Goal: Task Accomplishment & Management: Manage account settings

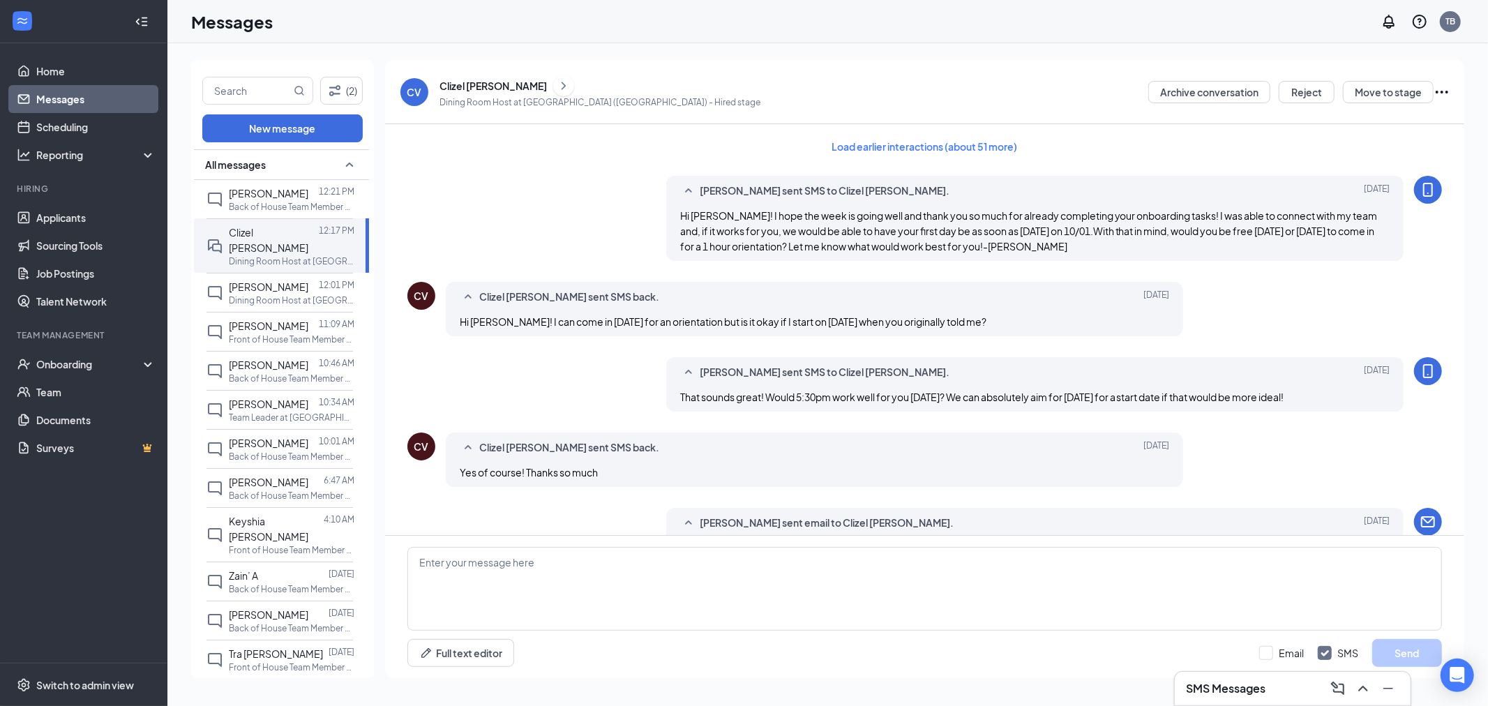
scroll to position [601, 0]
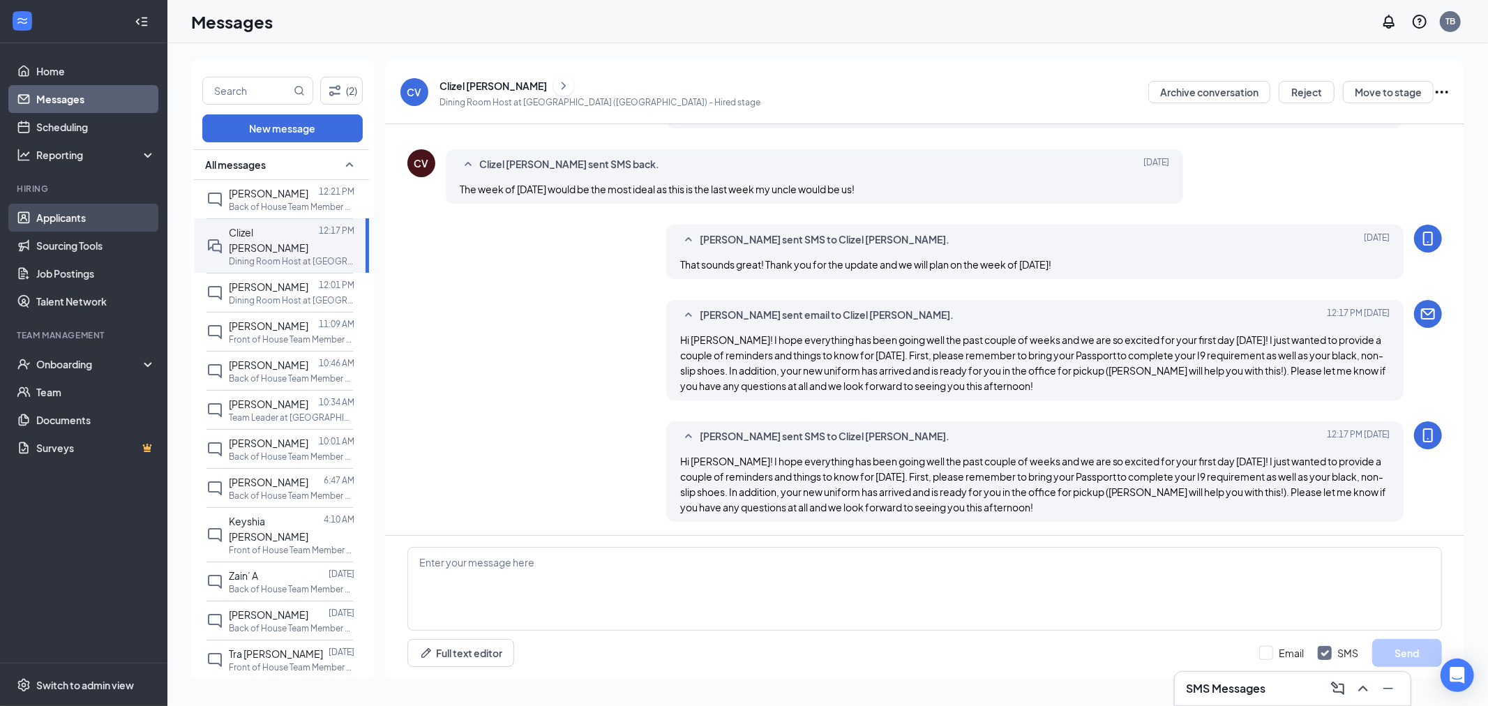
click at [82, 206] on link "Applicants" at bounding box center [95, 218] width 119 height 28
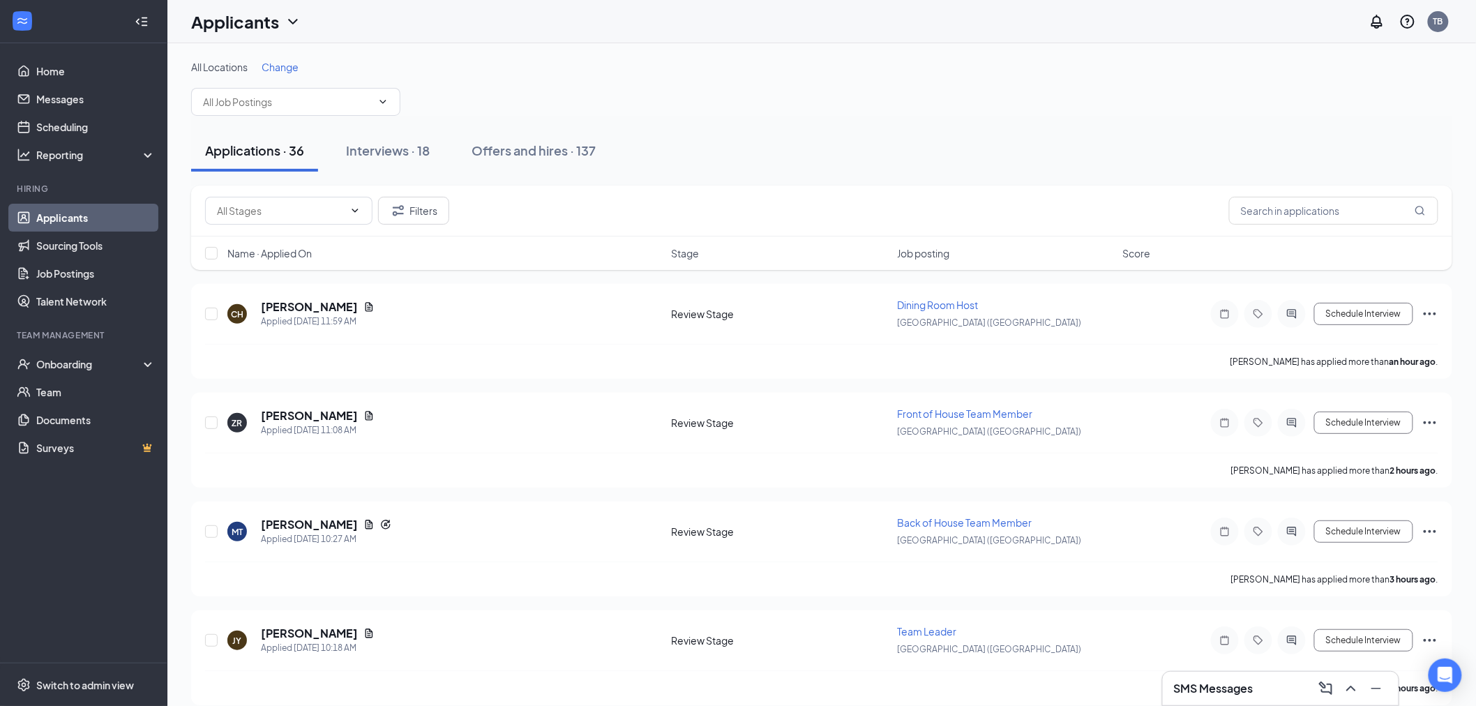
click at [822, 123] on div "Applications · 36 Interviews · 18 Offers and hires · 137" at bounding box center [821, 151] width 1261 height 70
click at [269, 254] on span "Name · Applied On" at bounding box center [269, 253] width 84 height 14
click at [211, 313] on input "checkbox" at bounding box center [211, 314] width 13 height 13
checkbox input "true"
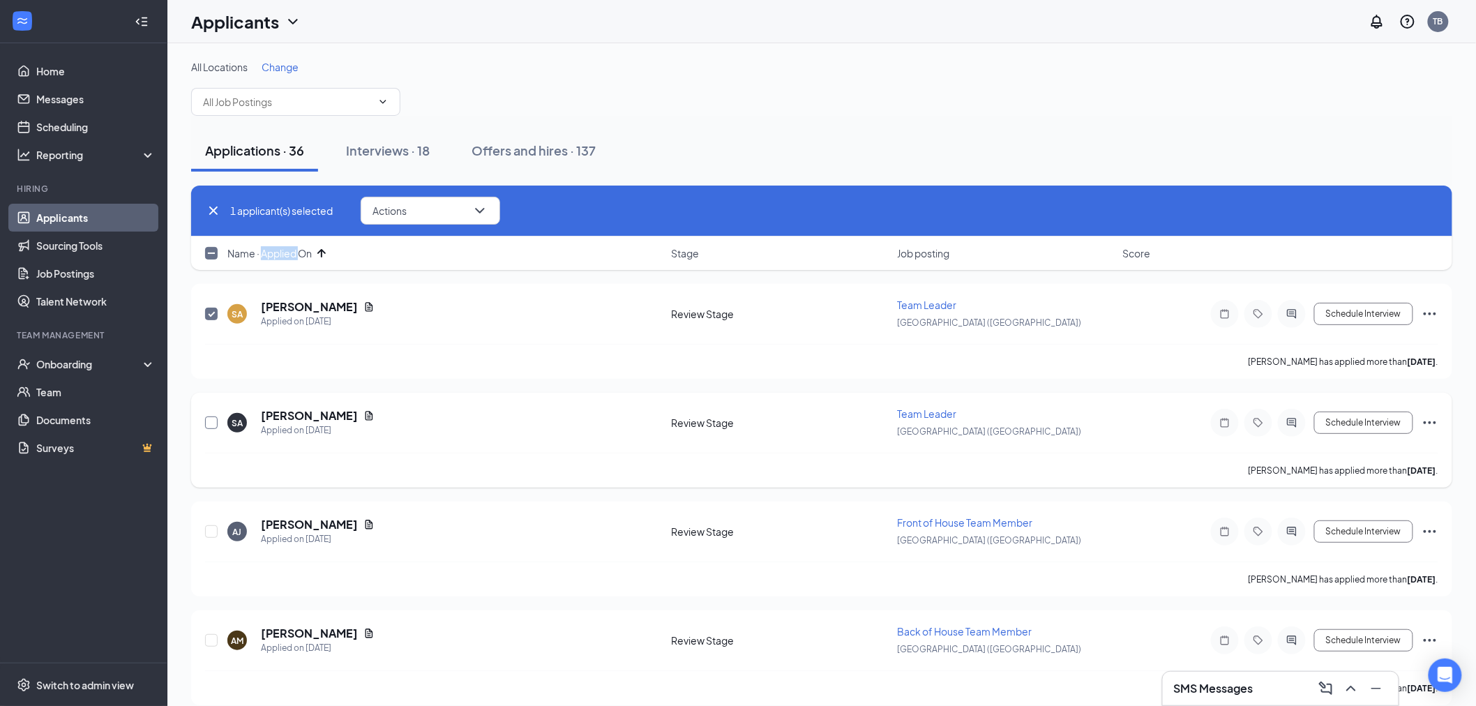
click at [205, 416] on input "checkbox" at bounding box center [211, 422] width 13 height 13
checkbox input "true"
click at [422, 213] on button "Actions" at bounding box center [431, 211] width 140 height 28
click at [435, 375] on p "Reject" at bounding box center [434, 380] width 120 height 14
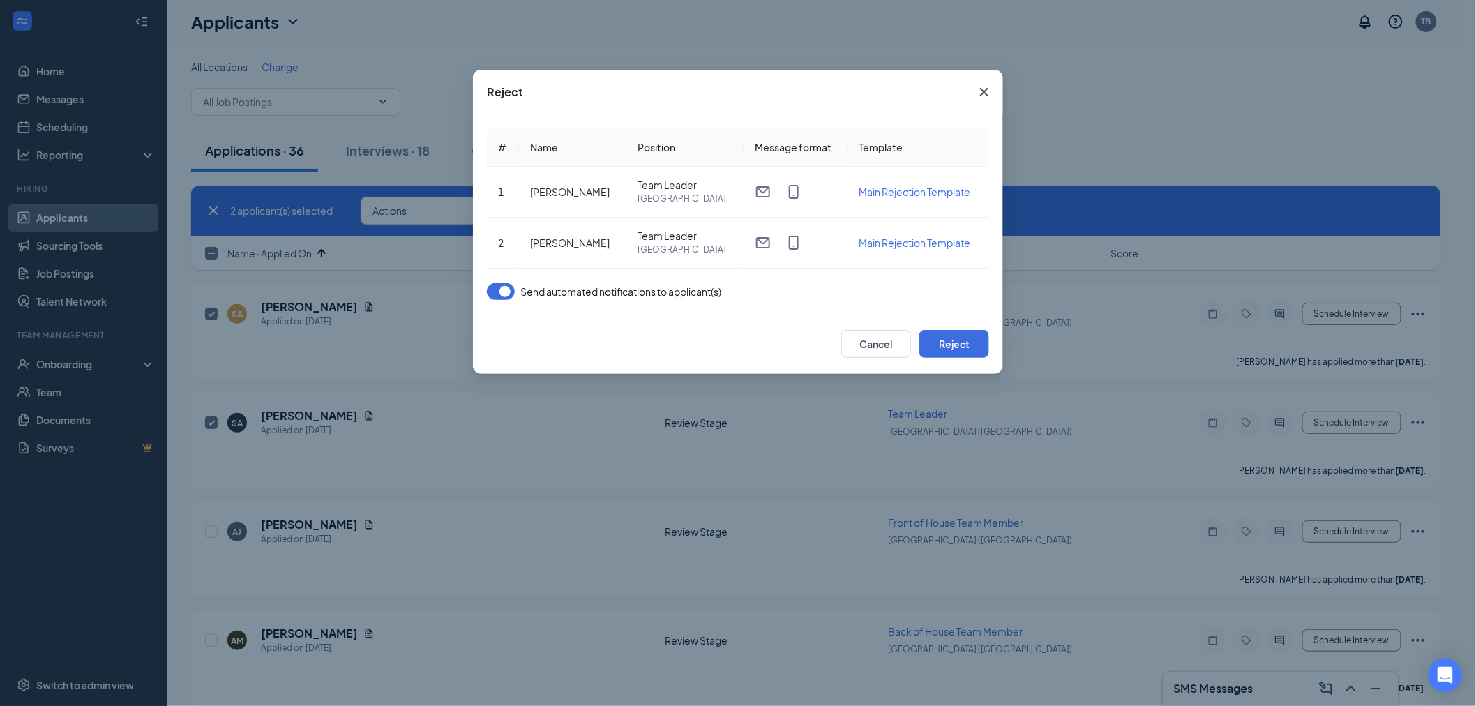
click at [511, 293] on button "button" at bounding box center [501, 291] width 28 height 17
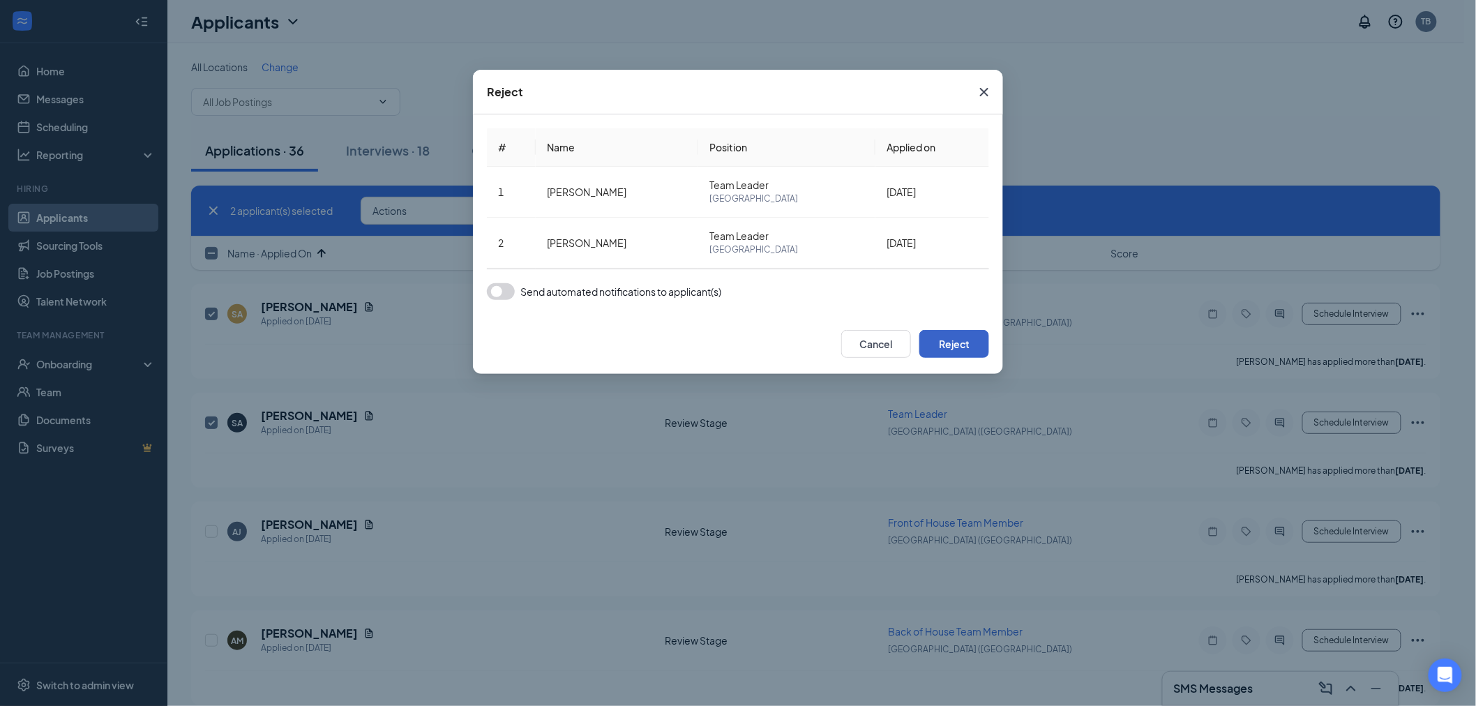
click at [942, 353] on button "Reject" at bounding box center [954, 344] width 70 height 28
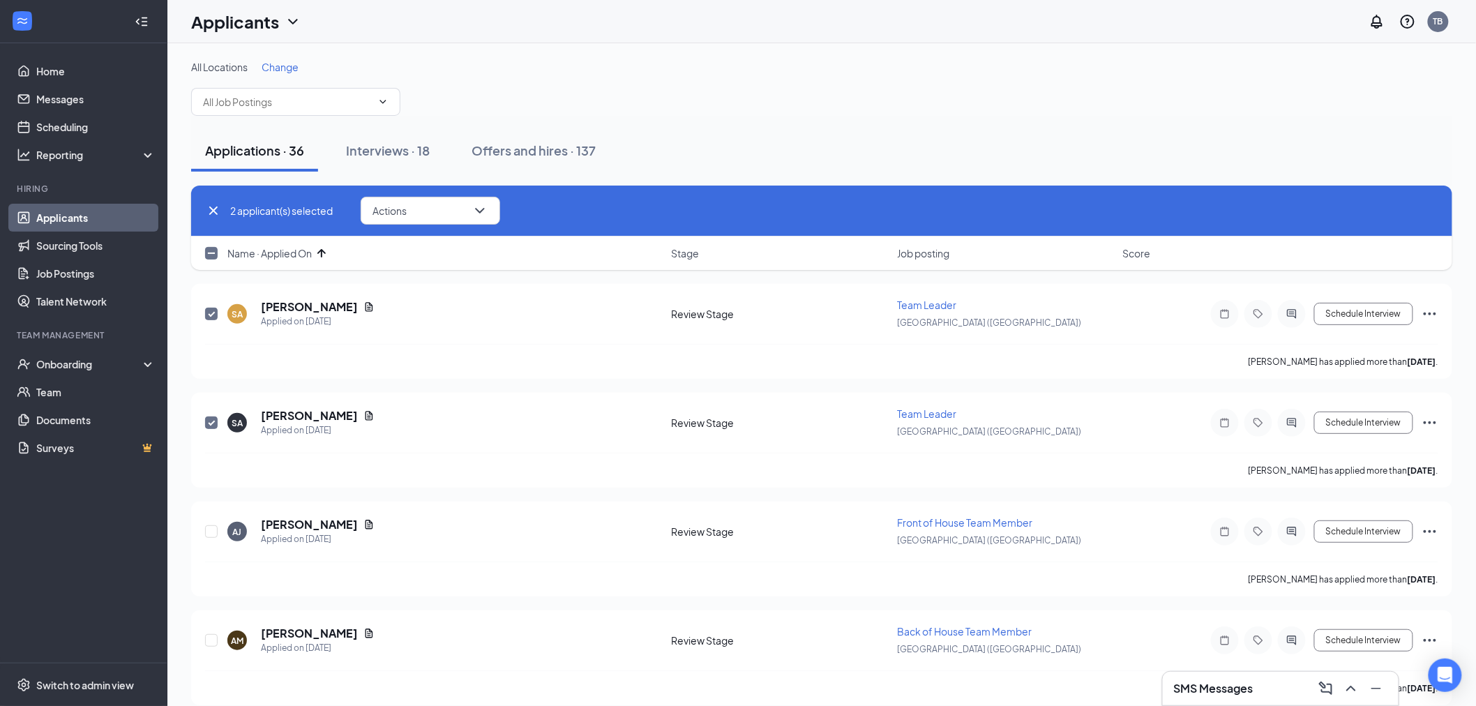
checkbox input "false"
click at [215, 209] on icon "Cross" at bounding box center [213, 210] width 8 height 8
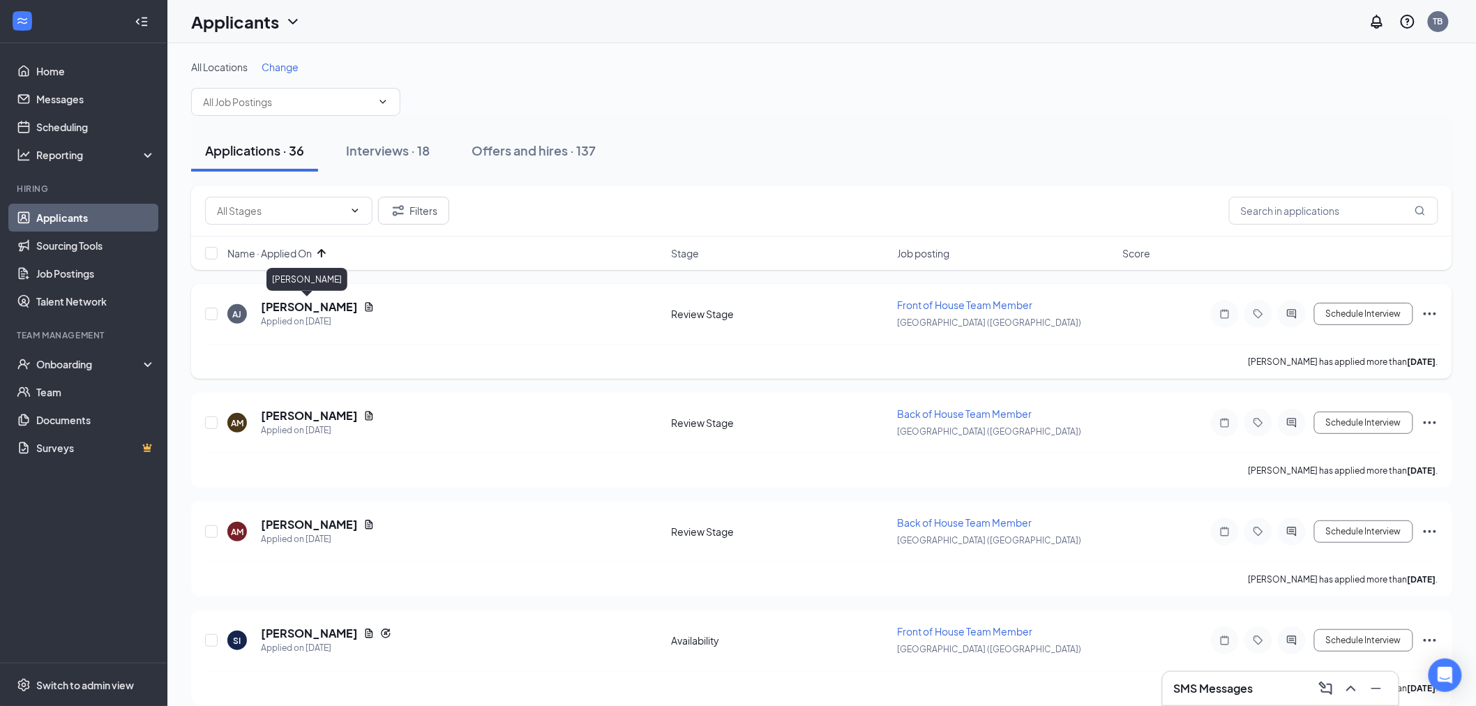
click at [318, 301] on h5 "[PERSON_NAME]" at bounding box center [309, 306] width 97 height 15
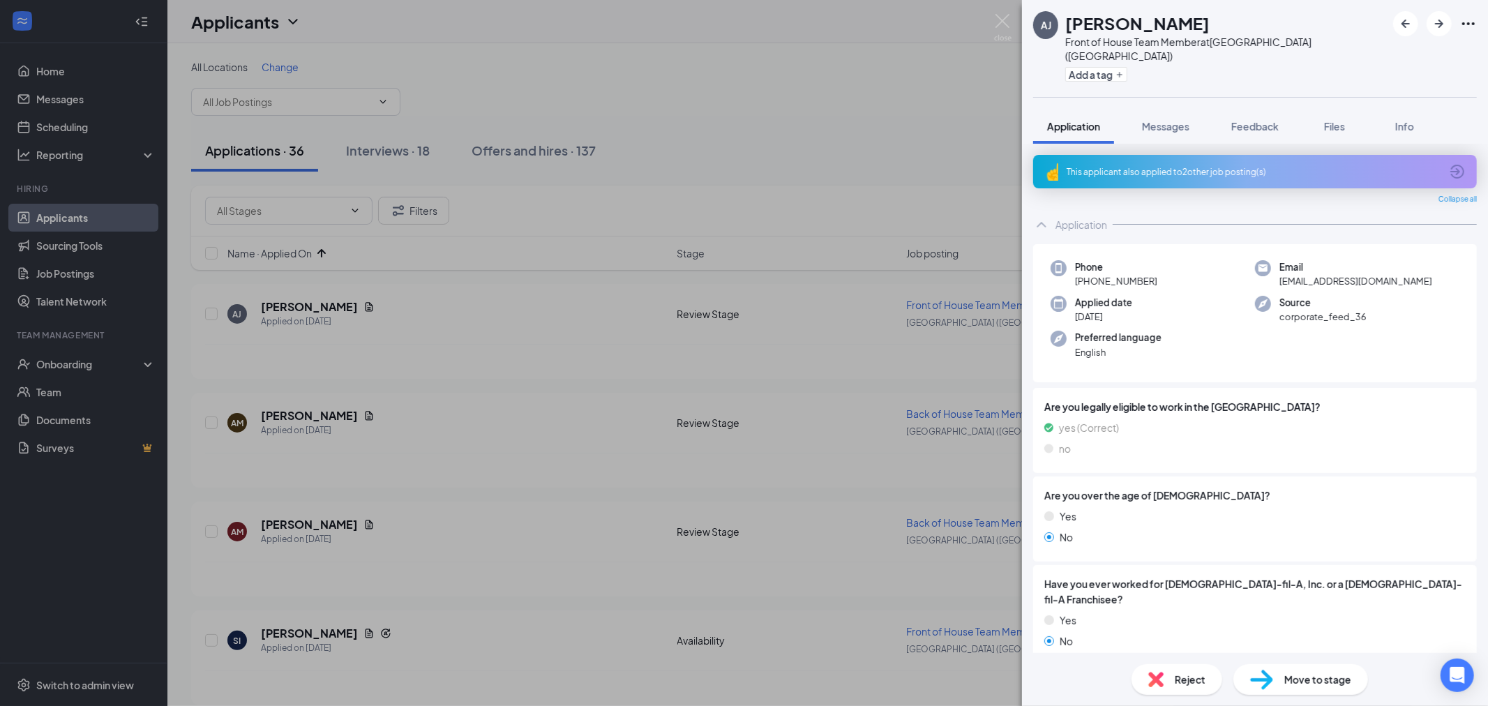
scroll to position [310, 0]
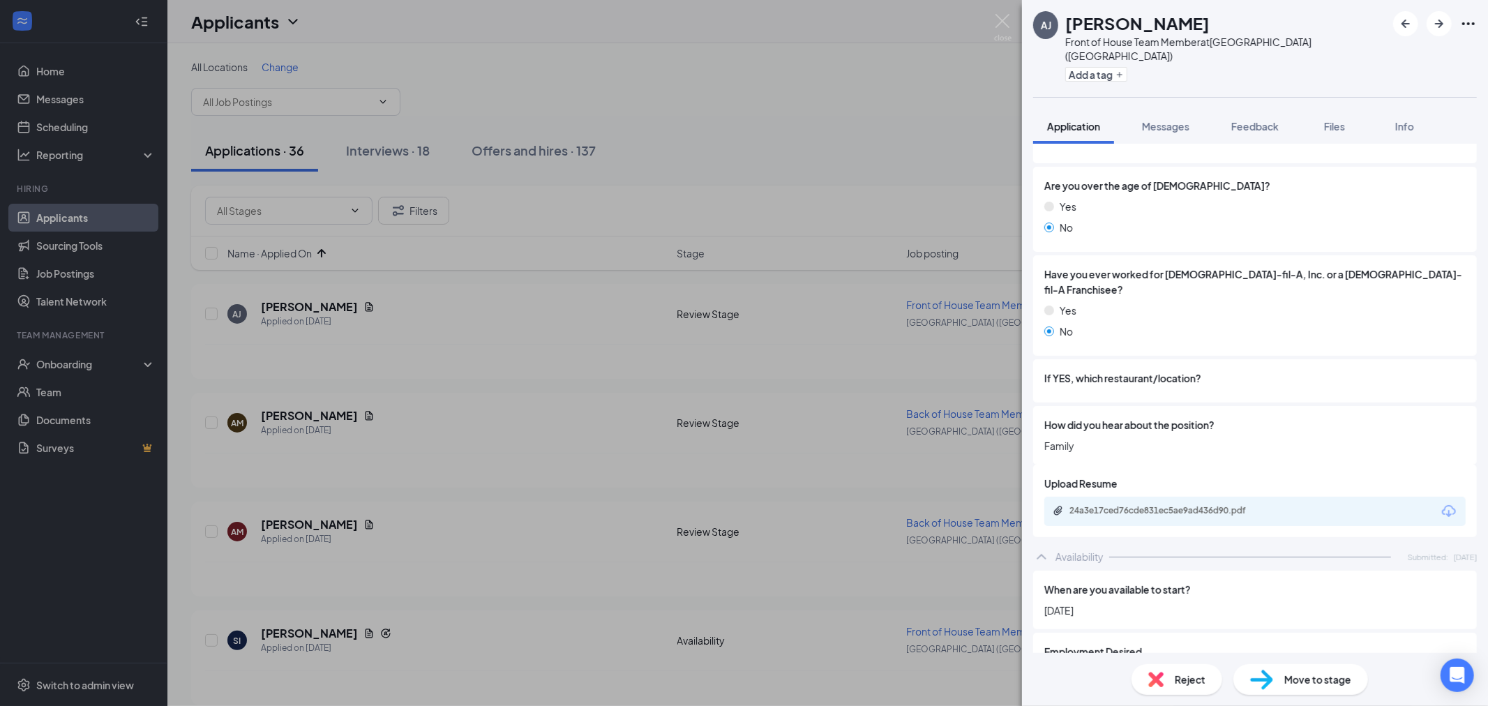
click at [1158, 505] on div "24a3e17ced76cde831ec5ae9ad436d90.pdf" at bounding box center [1166, 510] width 195 height 11
click at [1175, 677] on span "Reject" at bounding box center [1190, 679] width 31 height 15
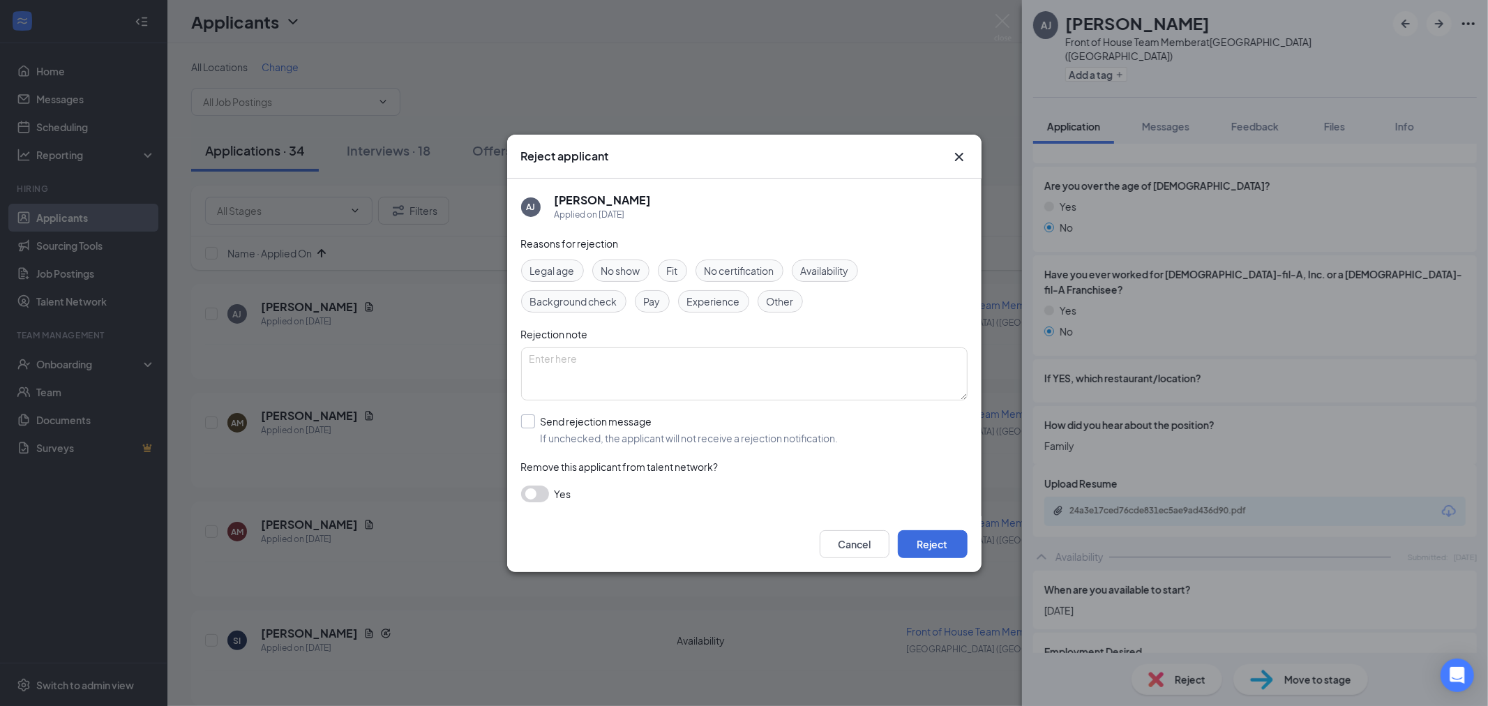
click at [572, 434] on input "Send rejection message If unchecked, the applicant will not receive a rejection…" at bounding box center [679, 429] width 317 height 31
checkbox input "true"
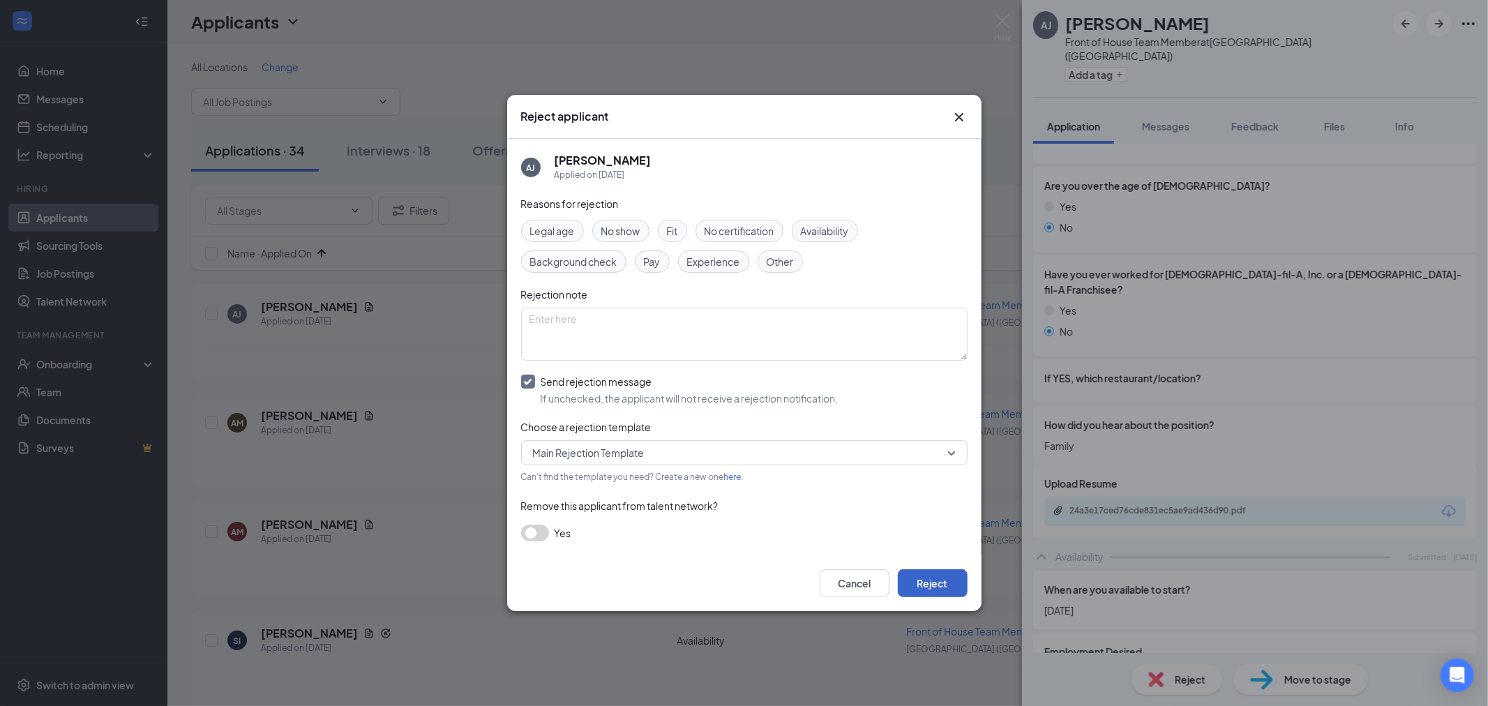
drag, startPoint x: 924, startPoint y: 579, endPoint x: 964, endPoint y: 486, distance: 101.6
click at [925, 579] on button "Reject" at bounding box center [933, 583] width 70 height 28
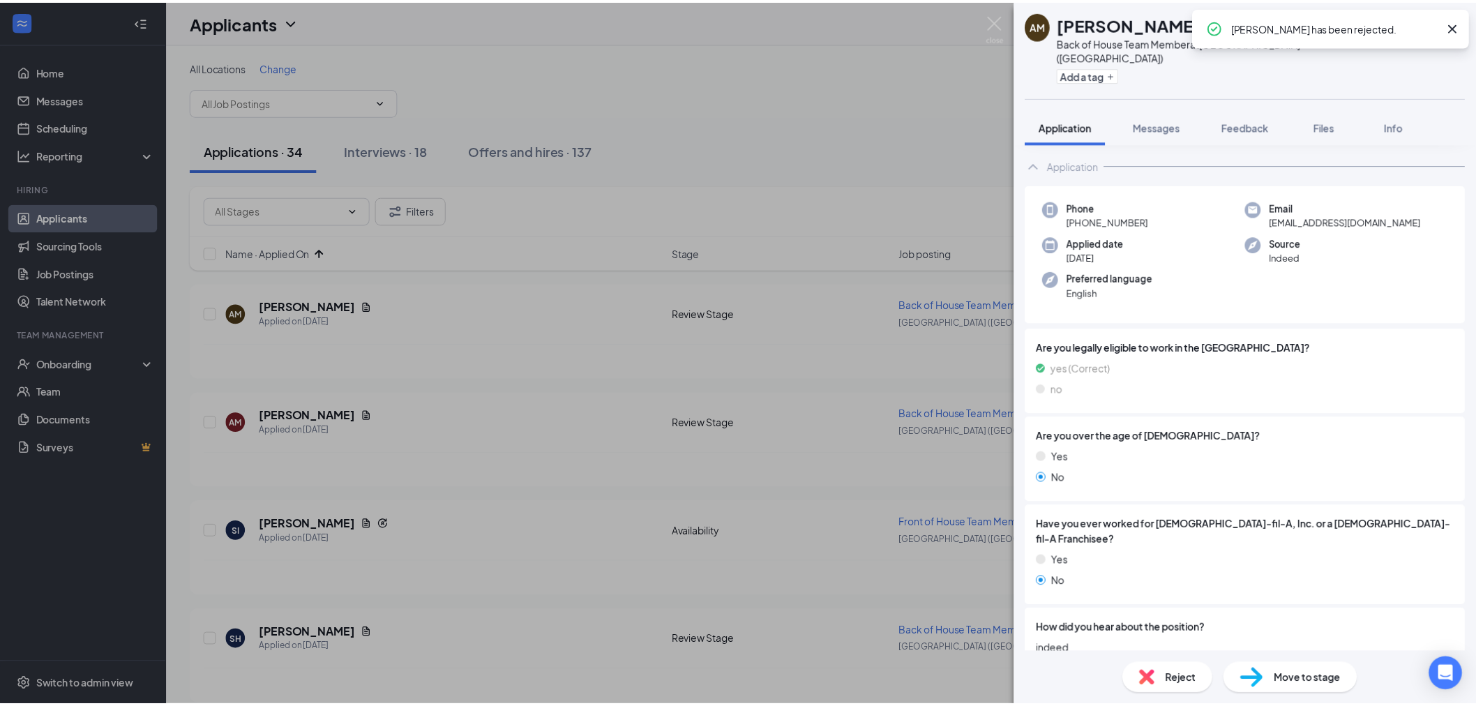
scroll to position [232, 0]
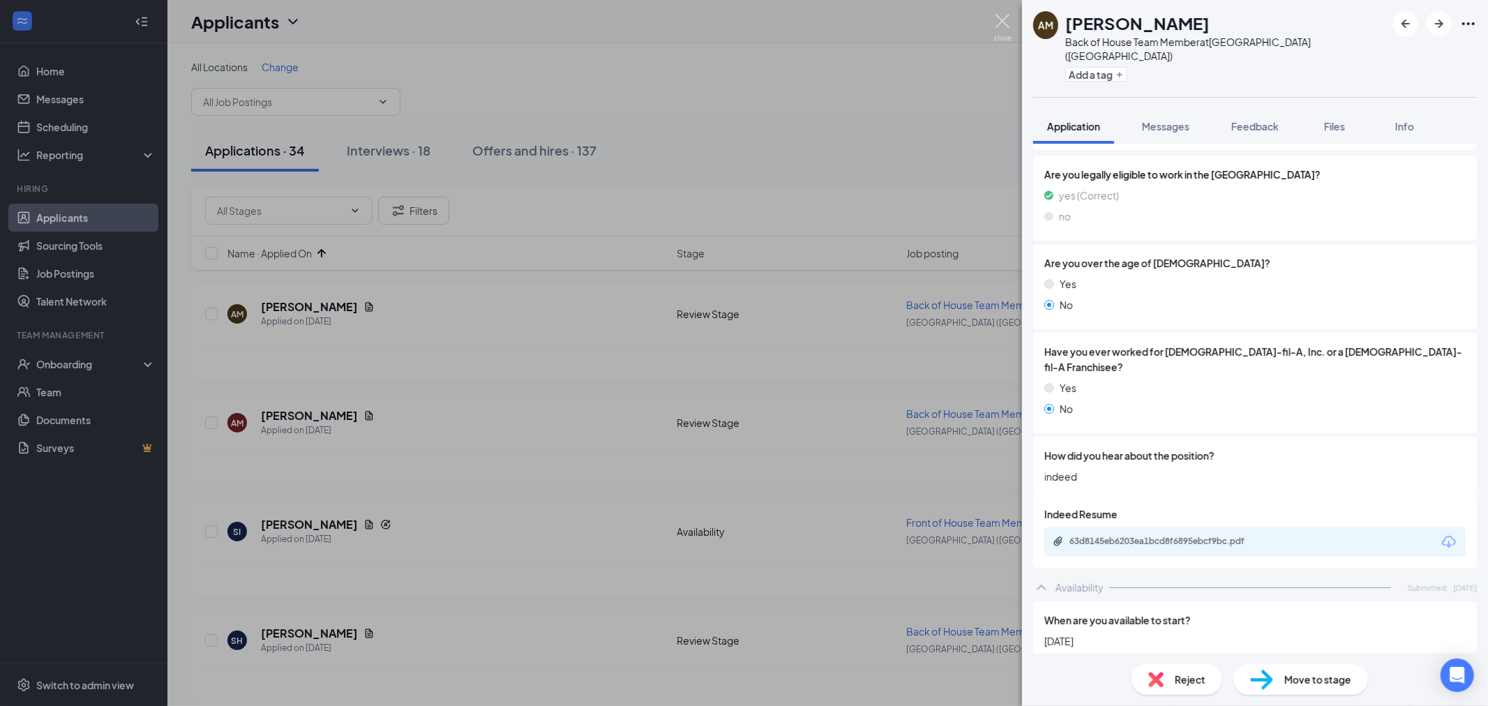
click at [1002, 22] on img at bounding box center [1002, 27] width 17 height 27
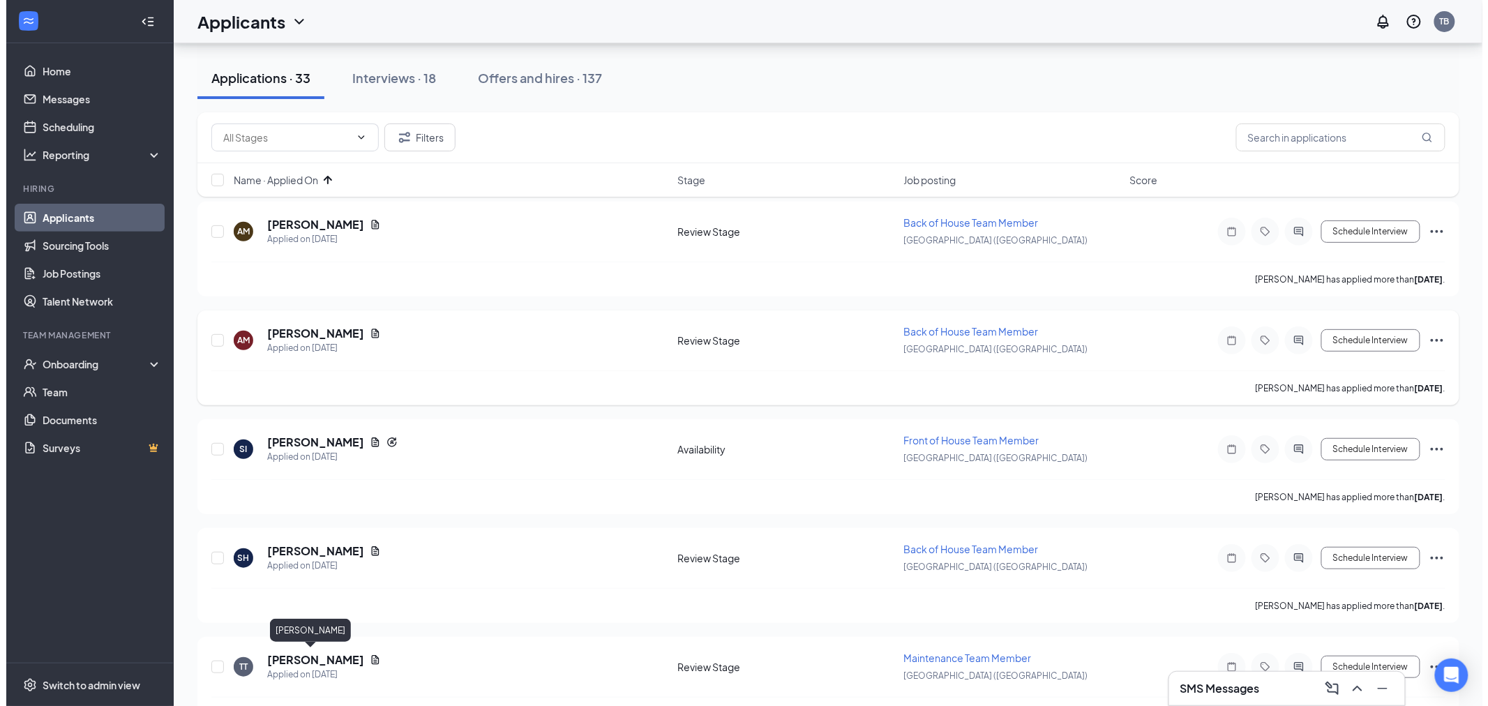
scroll to position [77, 0]
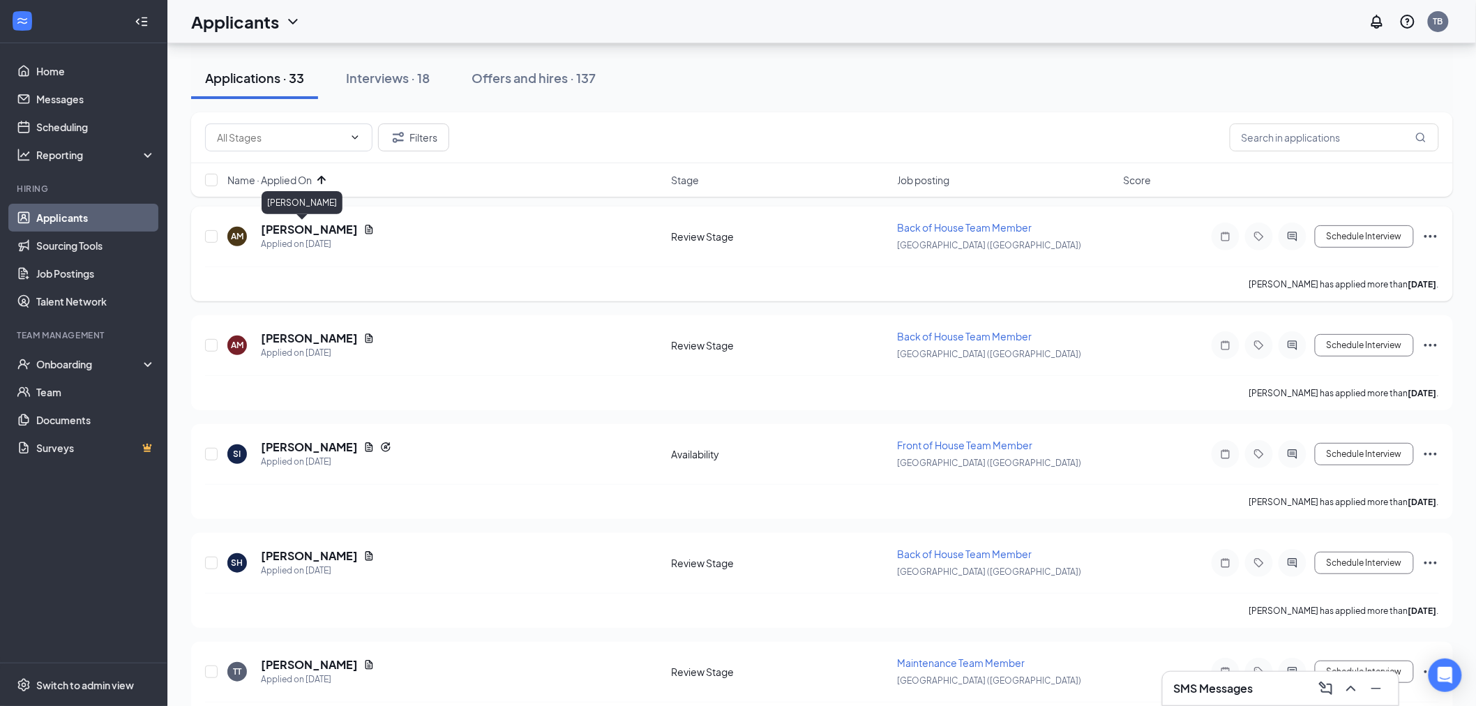
click at [273, 224] on h5 "[PERSON_NAME]" at bounding box center [309, 229] width 97 height 15
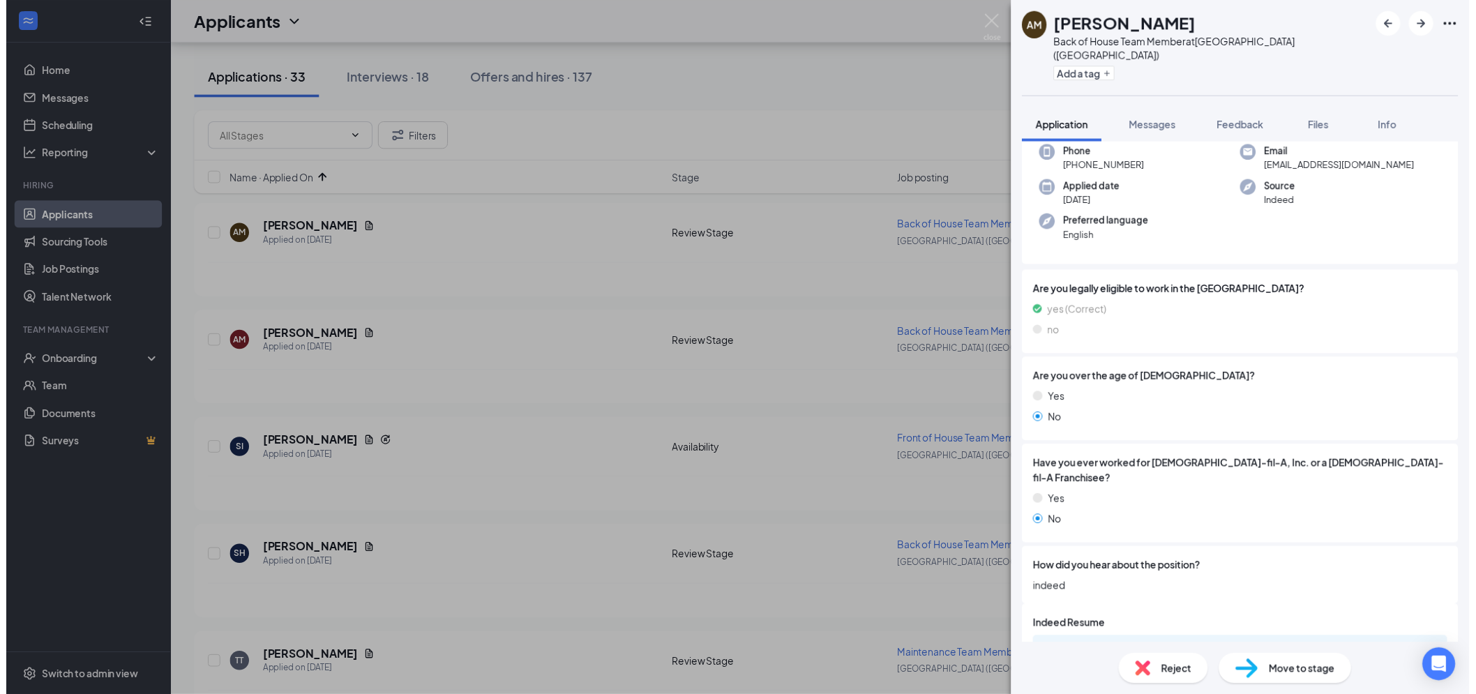
scroll to position [310, 0]
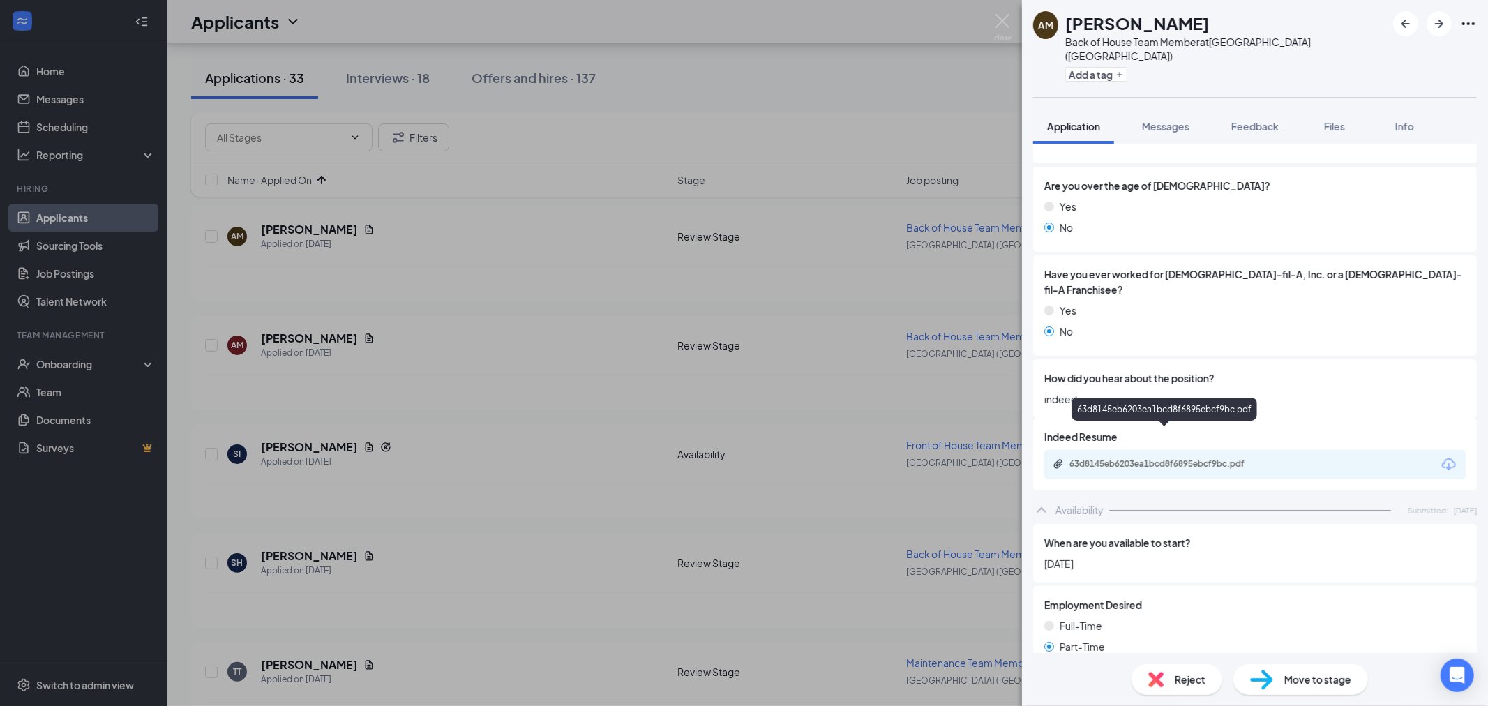
click at [1202, 458] on div "63d8145eb6203ea1bcd8f6895ebcf9bc.pdf" at bounding box center [1166, 463] width 195 height 11
click at [1005, 23] on img at bounding box center [1002, 27] width 17 height 27
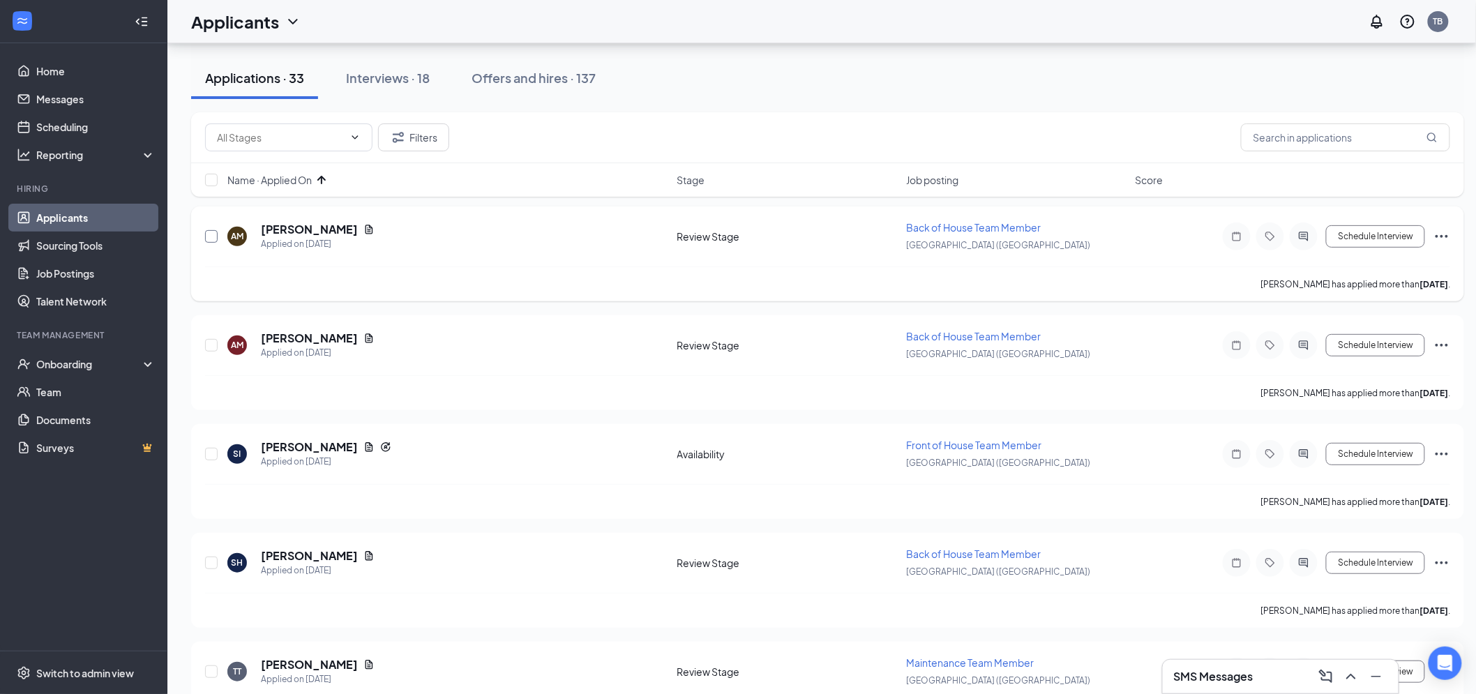
click at [211, 234] on input "checkbox" at bounding box center [211, 236] width 13 height 13
checkbox input "true"
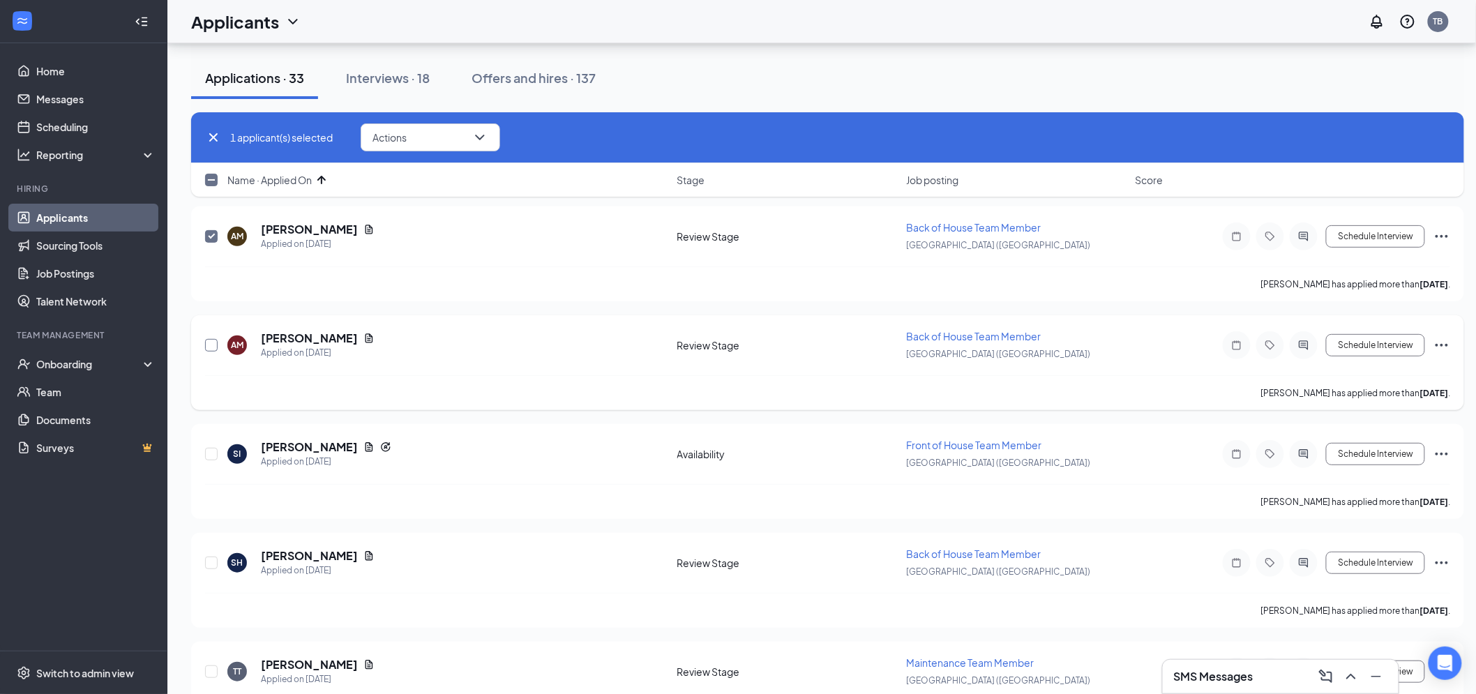
drag, startPoint x: 213, startPoint y: 340, endPoint x: 287, endPoint y: 283, distance: 93.1
click at [213, 339] on input "checkbox" at bounding box center [211, 345] width 13 height 13
click at [473, 122] on div "2 applicant(s) selected Actions" at bounding box center [827, 137] width 1273 height 51
click at [471, 133] on button "Actions" at bounding box center [431, 137] width 140 height 28
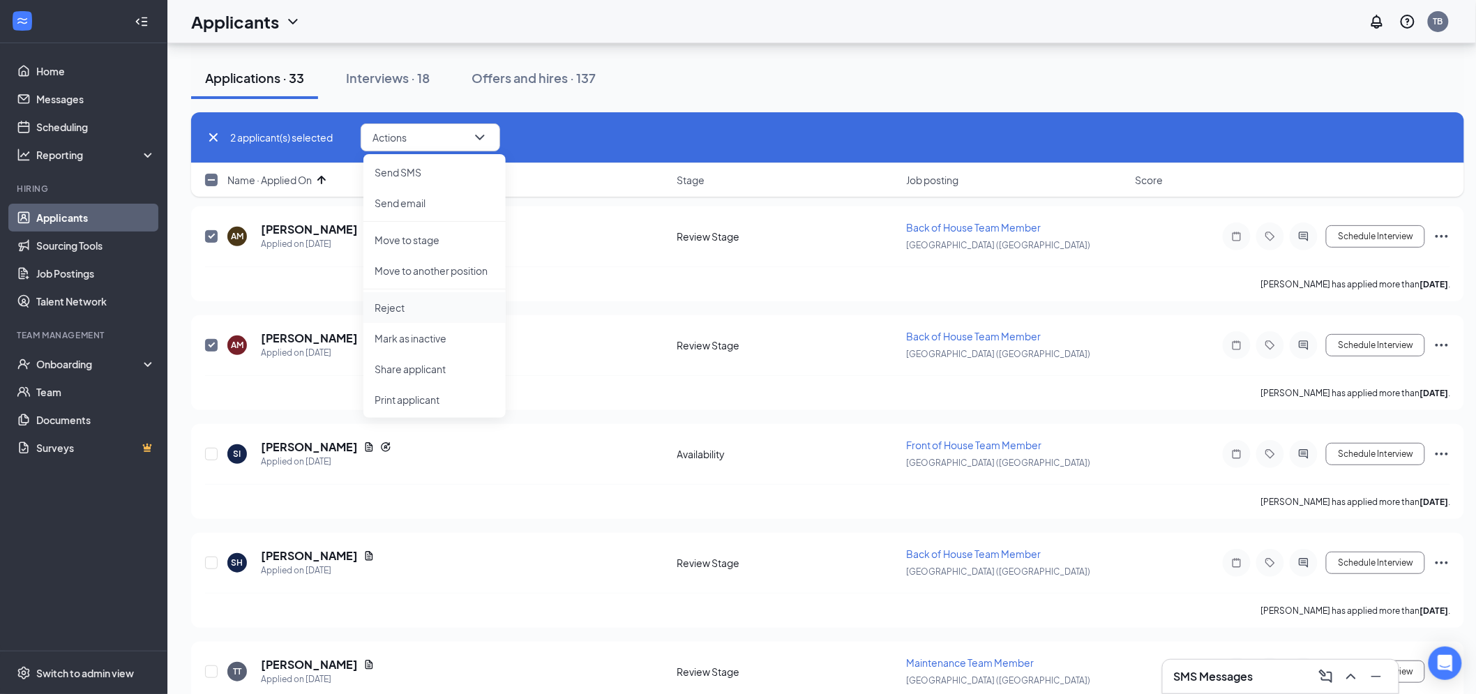
click at [416, 311] on p "Reject" at bounding box center [435, 308] width 120 height 14
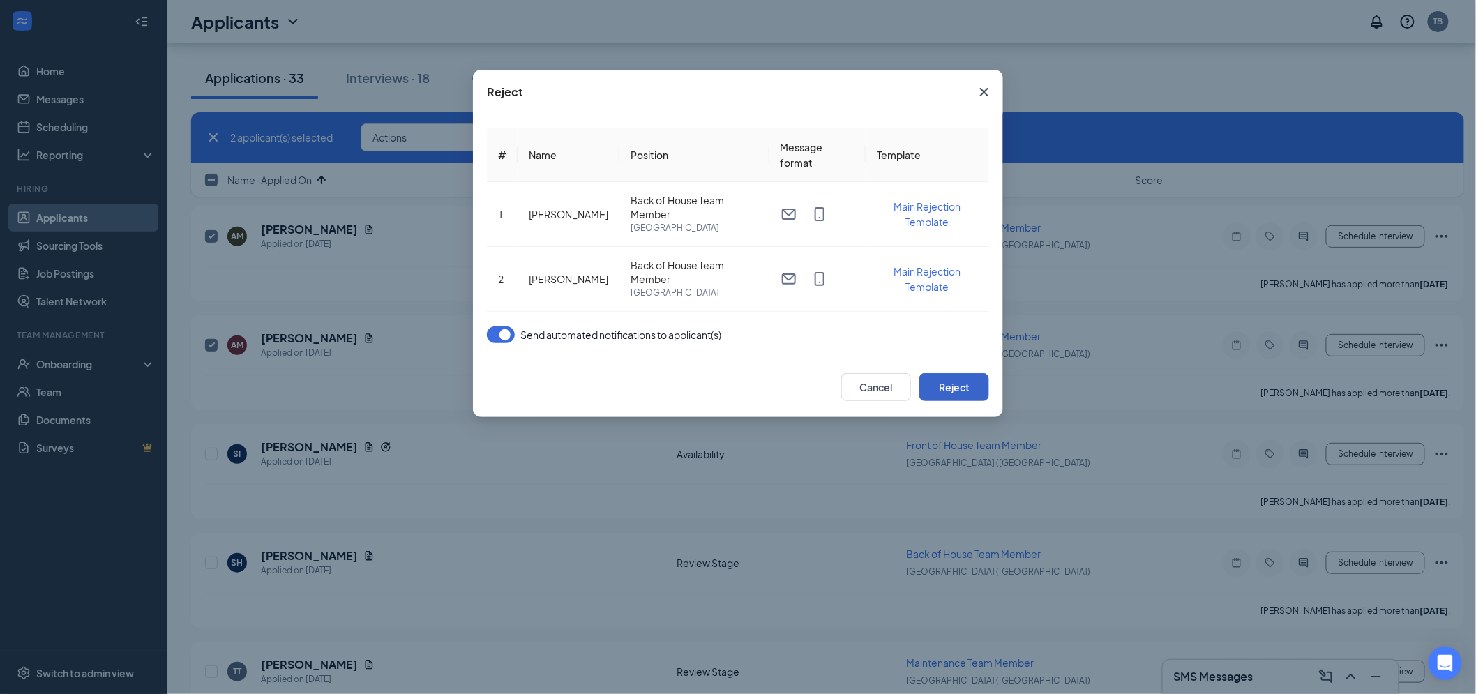
click at [986, 373] on button "Reject" at bounding box center [954, 387] width 70 height 28
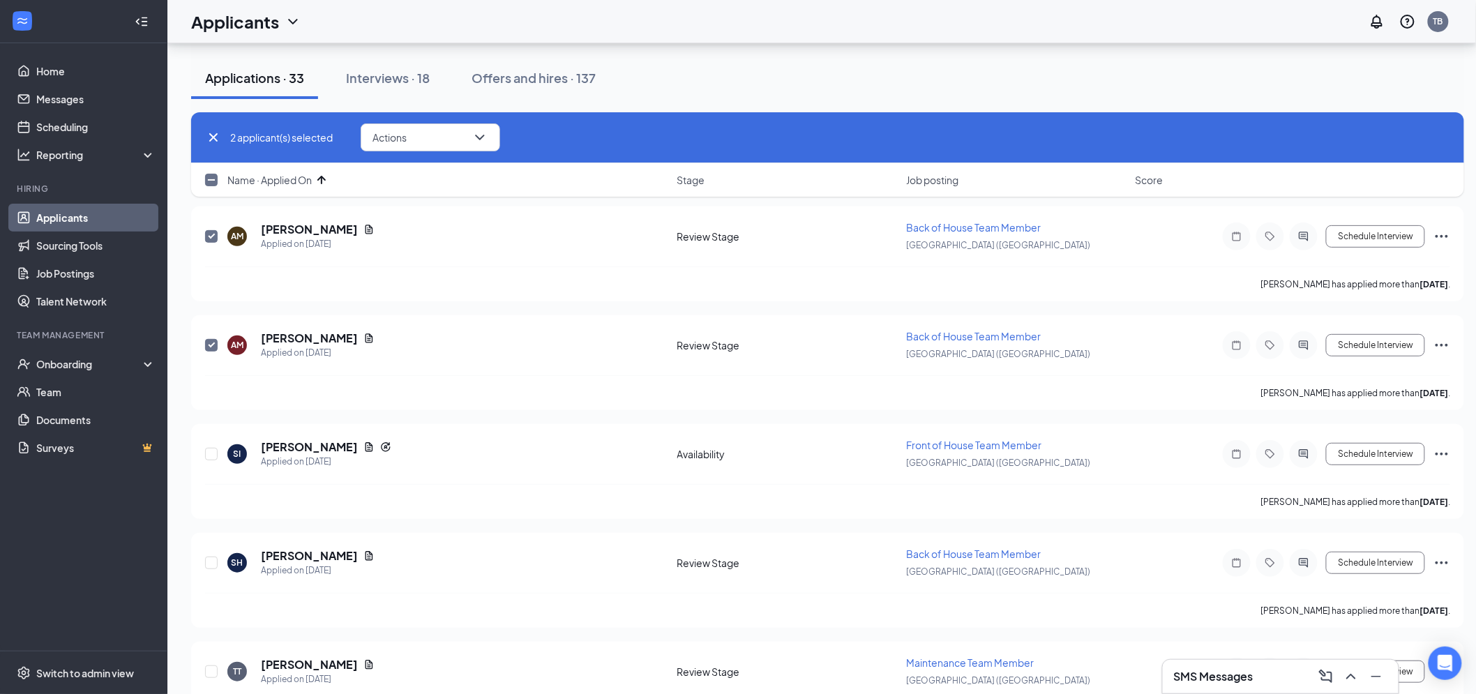
checkbox input "false"
click at [213, 133] on icon "Cross" at bounding box center [213, 137] width 17 height 17
checkbox input "false"
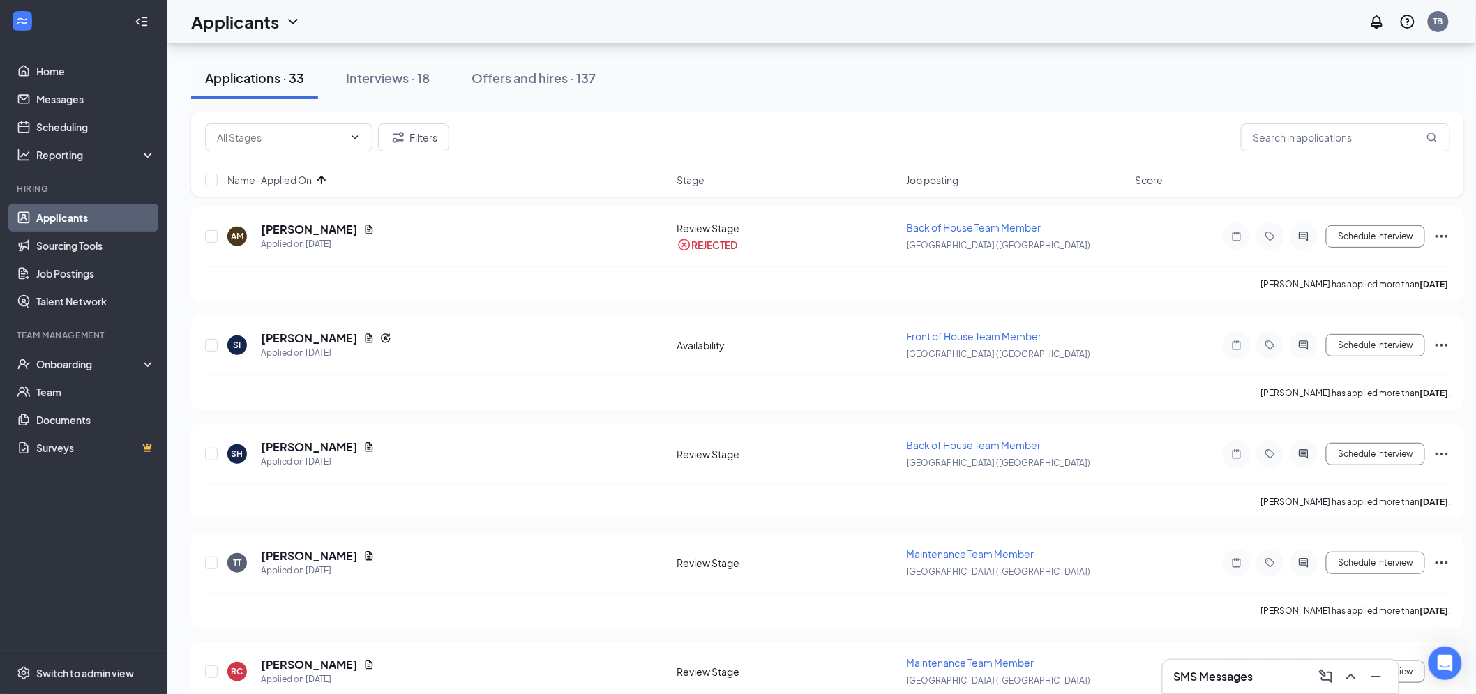
click at [709, 68] on div "Applications · 33 Interviews · 18 Offers and hires · 137" at bounding box center [827, 78] width 1273 height 42
click at [65, 365] on div "Onboarding" at bounding box center [89, 364] width 107 height 14
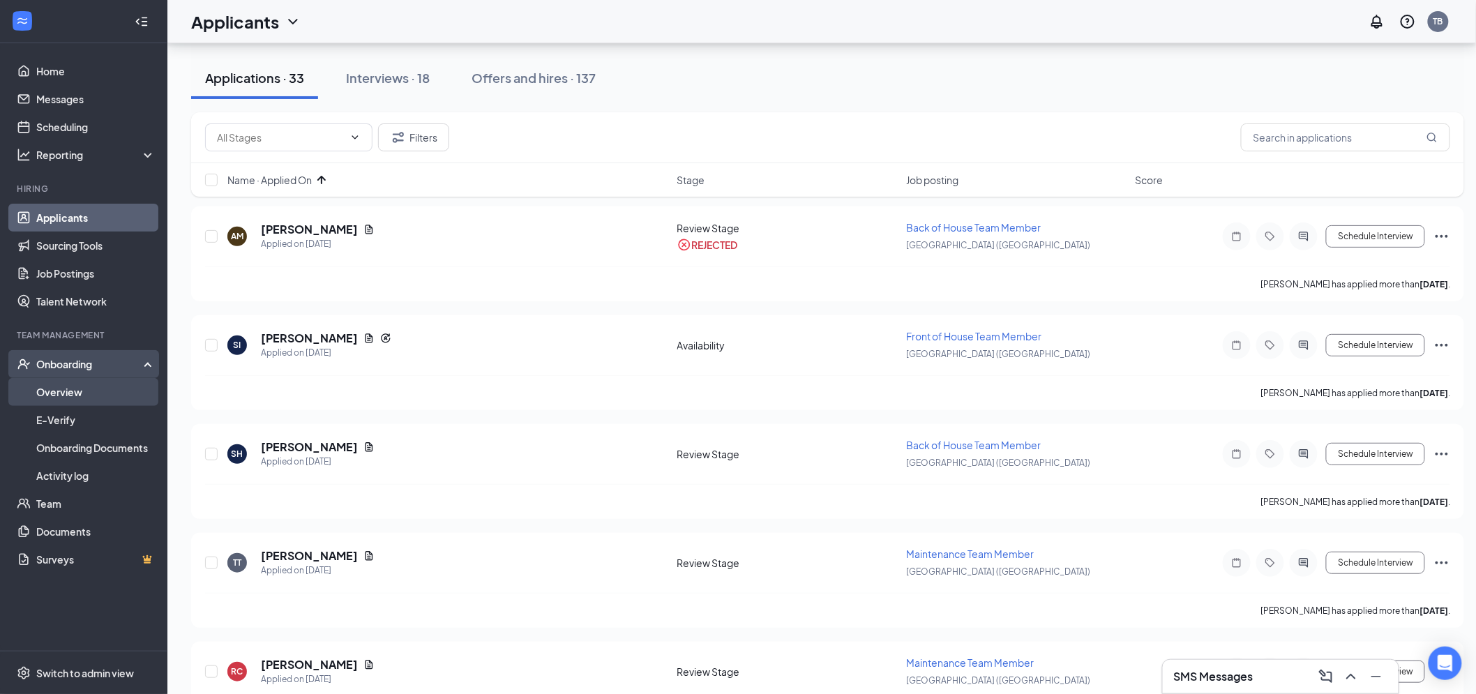
click at [81, 396] on link "Overview" at bounding box center [95, 392] width 119 height 28
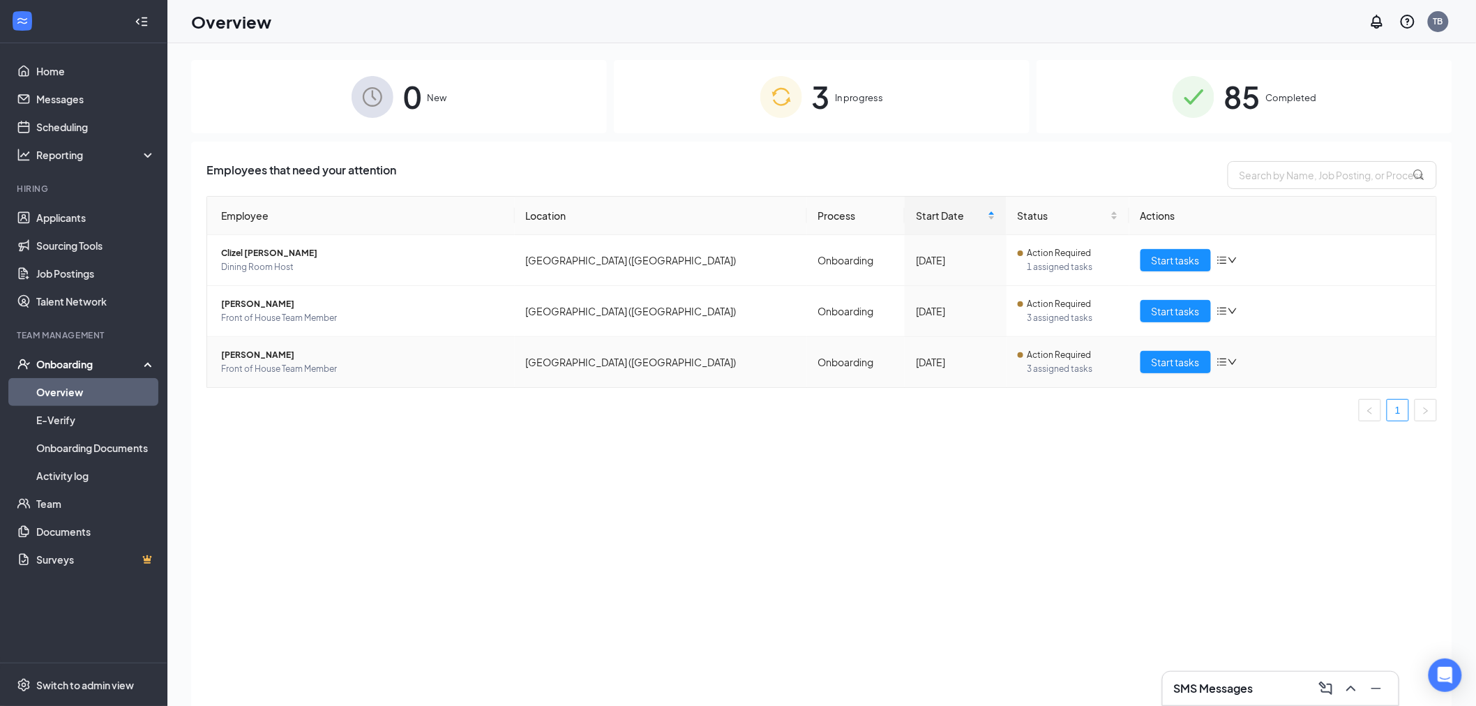
click at [1222, 361] on icon "bars" at bounding box center [1222, 361] width 11 height 11
click at [1260, 451] on div "Remove from onboarding" at bounding box center [1301, 452] width 151 height 14
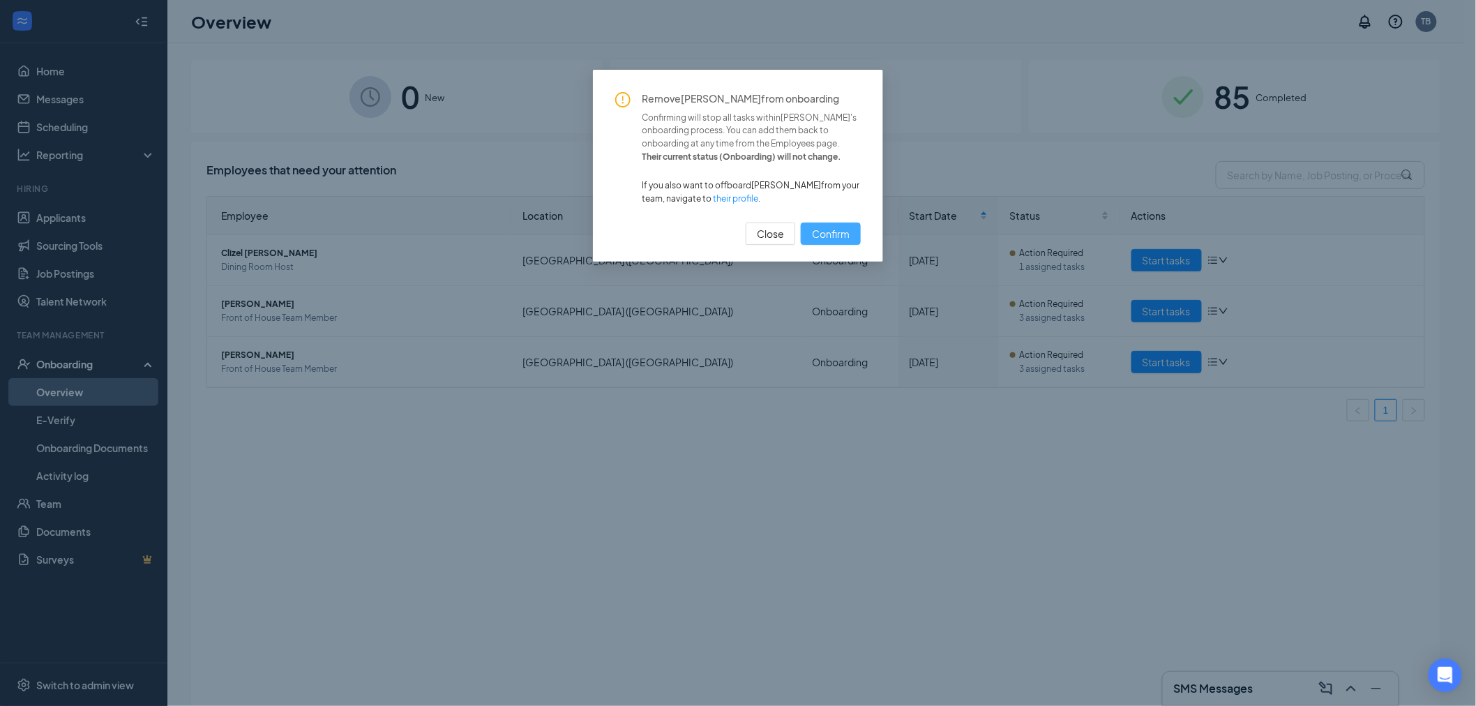
click at [834, 238] on span "Confirm" at bounding box center [831, 233] width 38 height 15
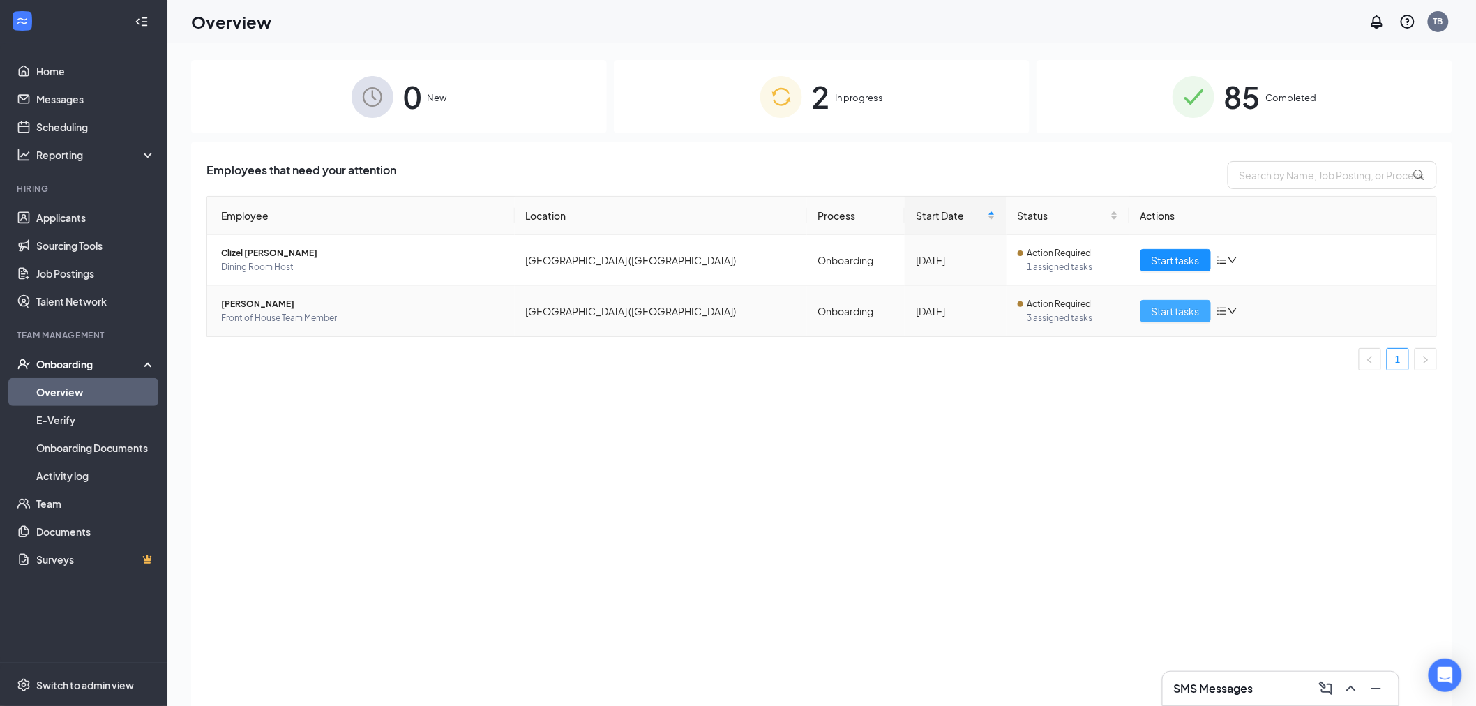
click at [1194, 312] on span "Start tasks" at bounding box center [1176, 310] width 48 height 15
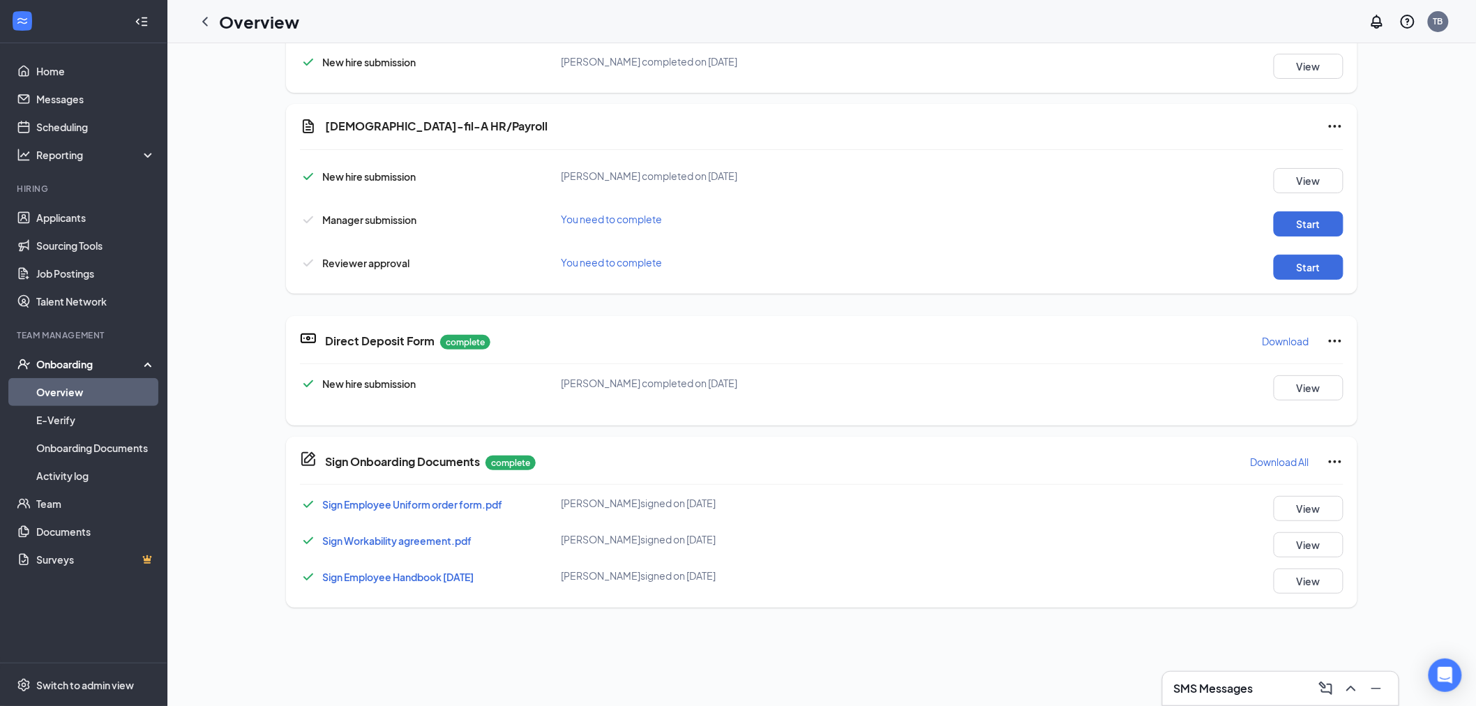
scroll to position [649, 0]
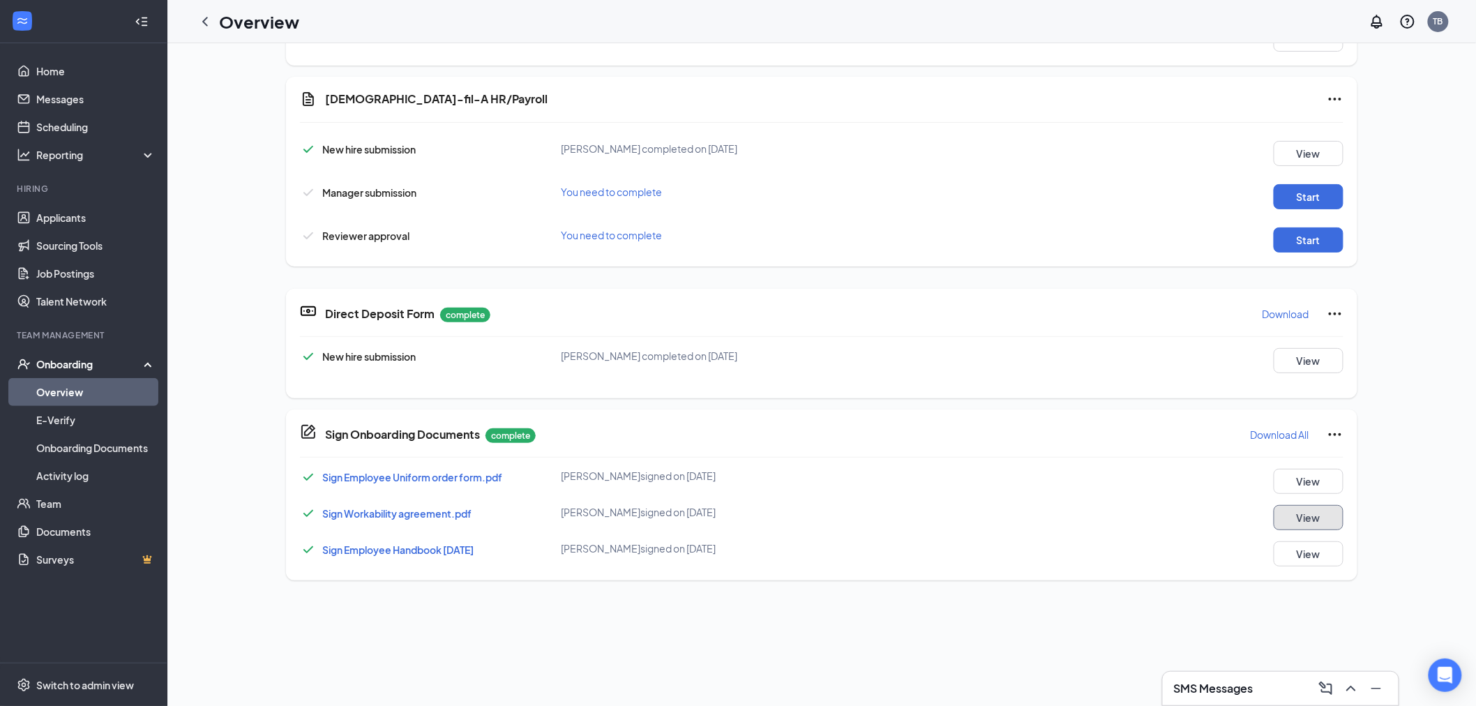
click at [1323, 511] on button "View" at bounding box center [1309, 517] width 70 height 25
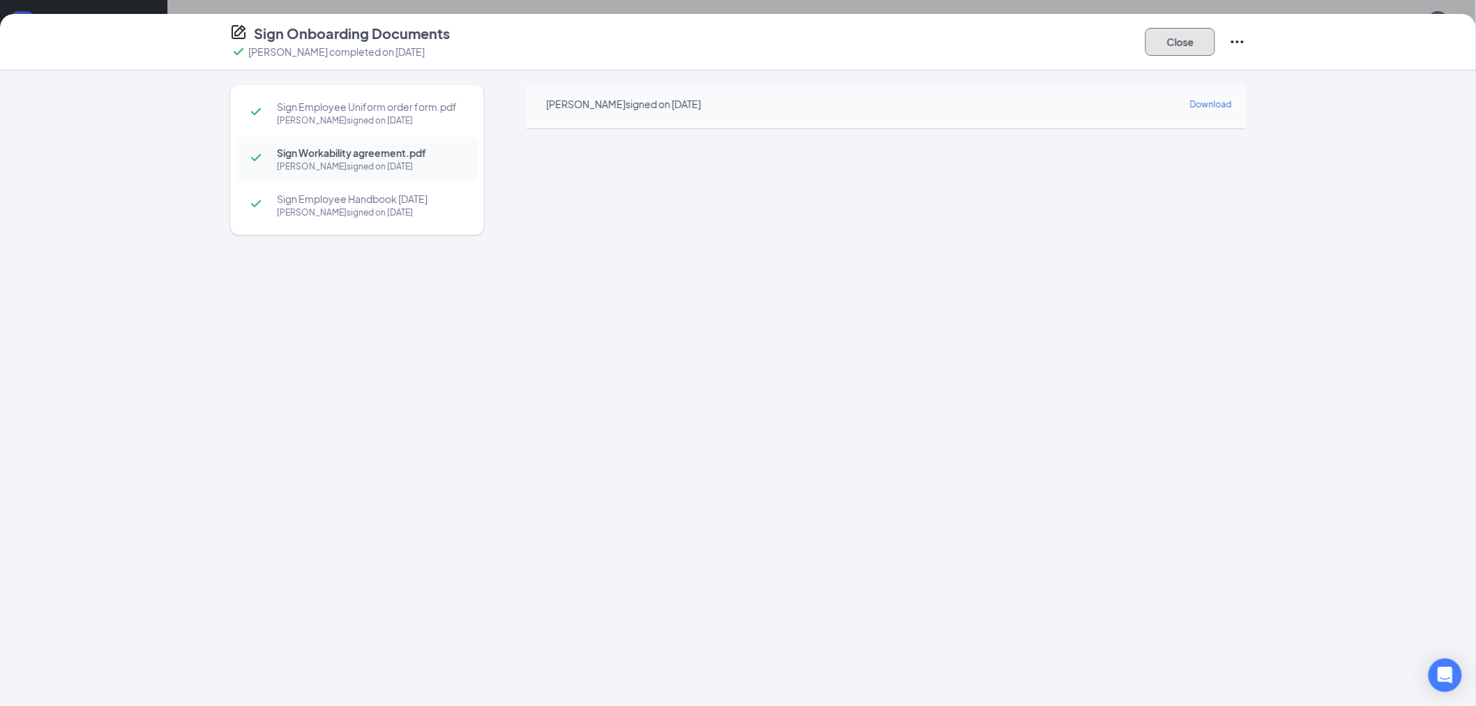
click at [1201, 42] on button "Close" at bounding box center [1180, 42] width 70 height 28
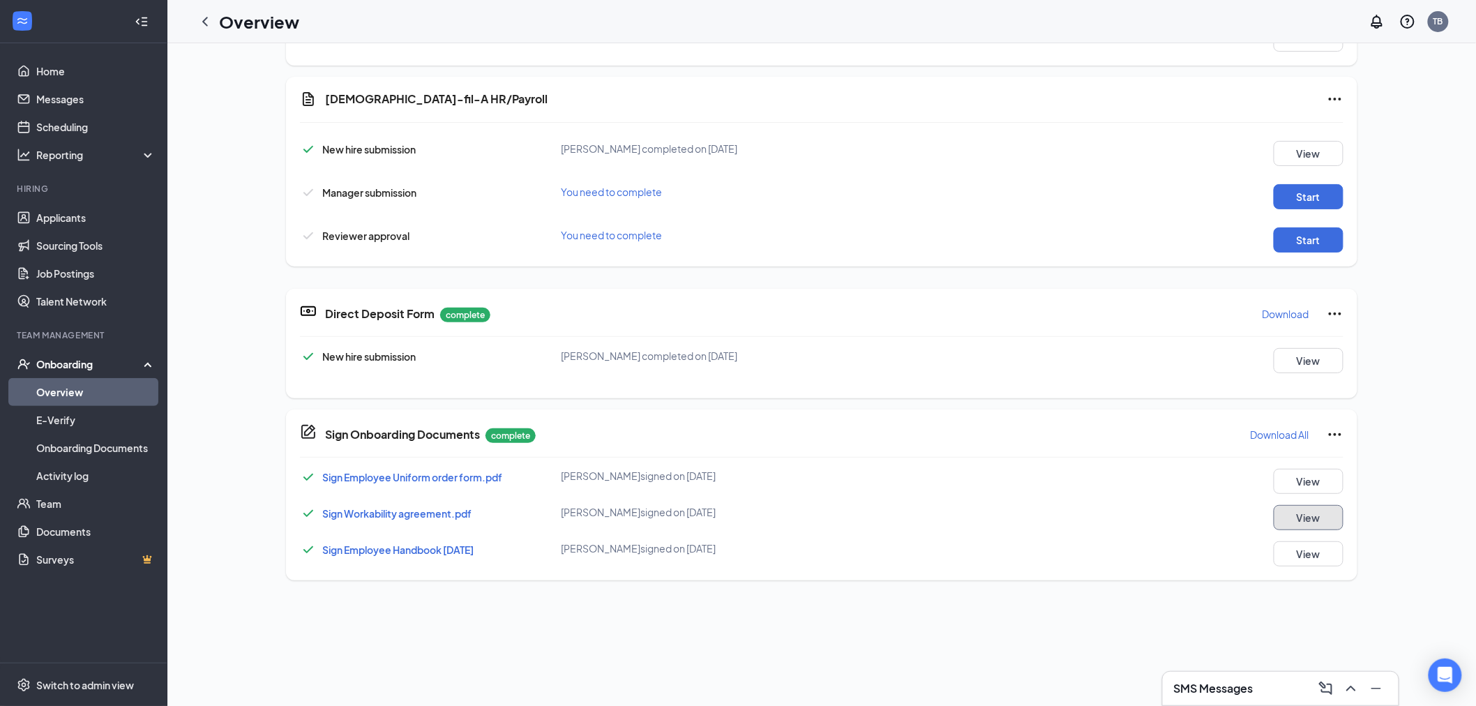
click at [1293, 511] on button "View" at bounding box center [1309, 517] width 70 height 25
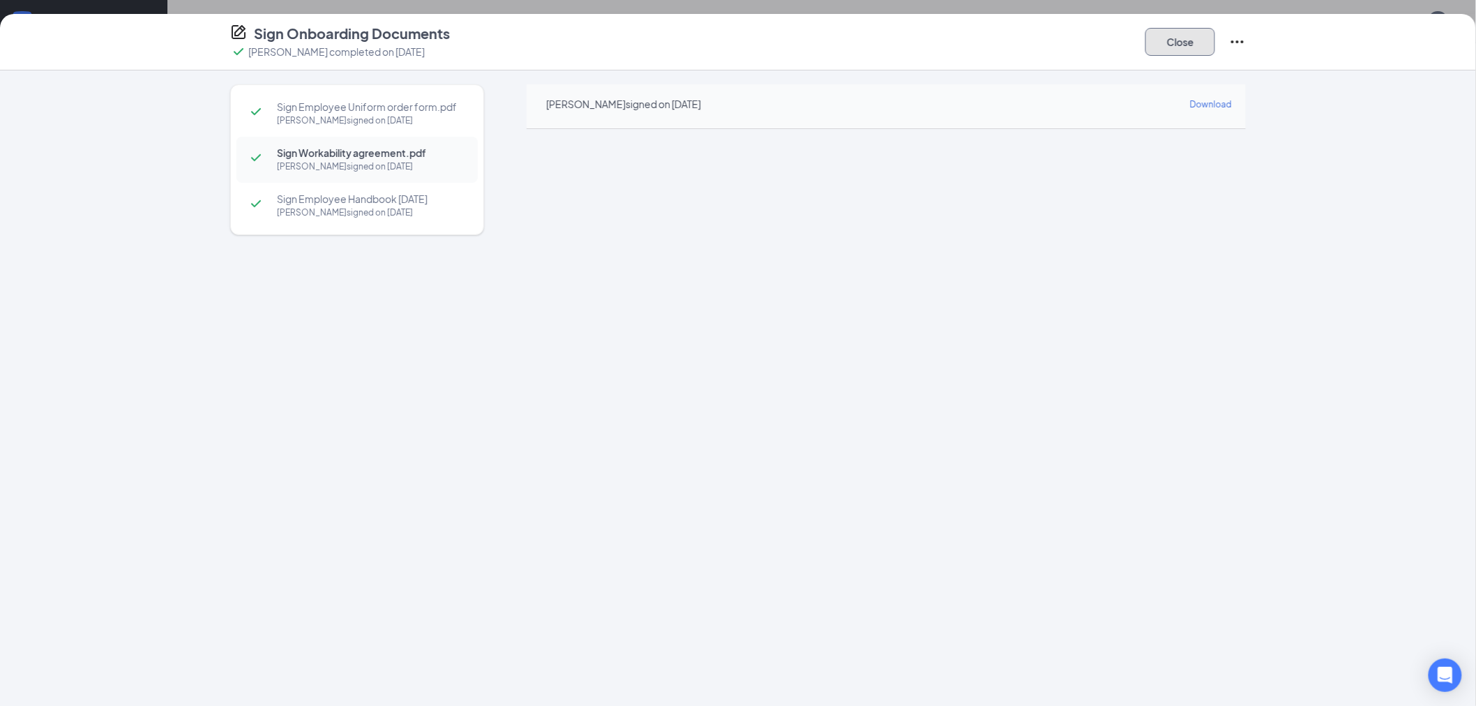
click at [1201, 40] on button "Close" at bounding box center [1180, 42] width 70 height 28
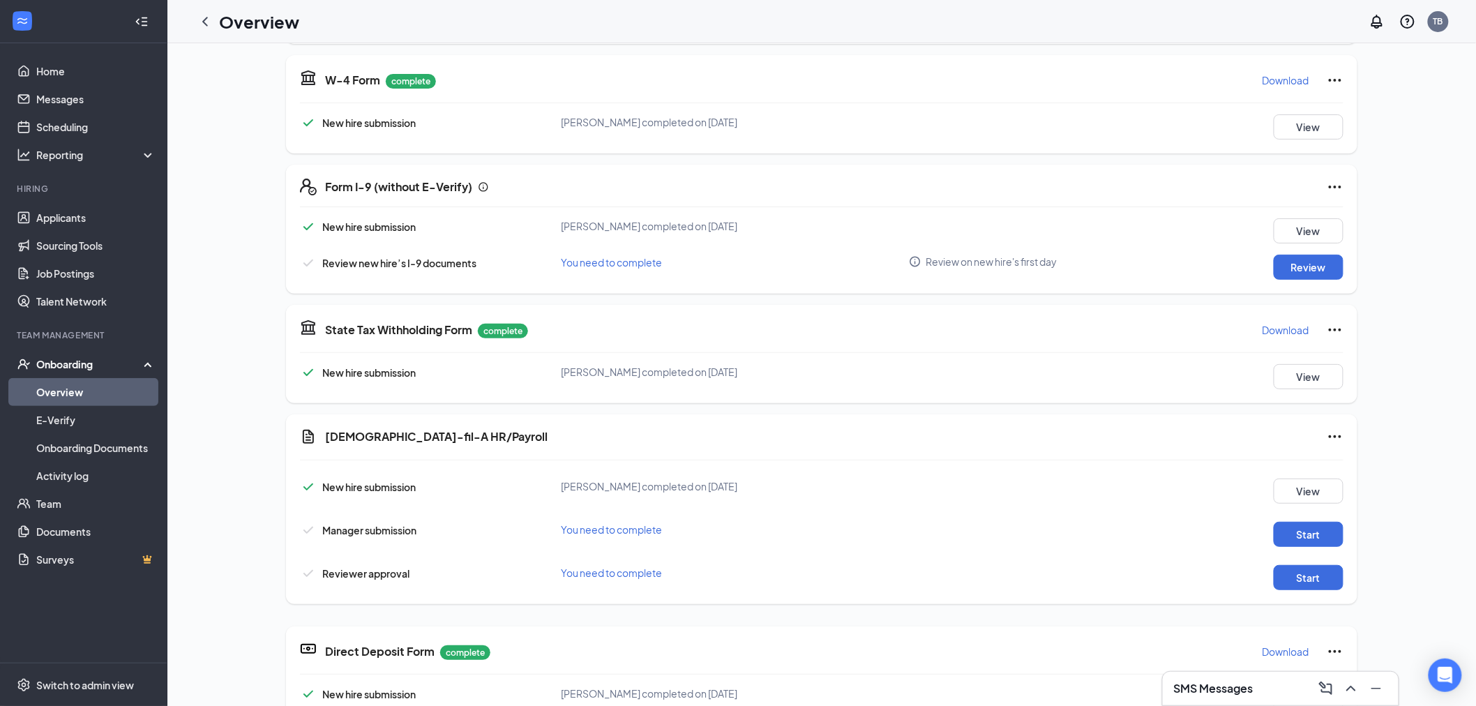
scroll to position [107, 0]
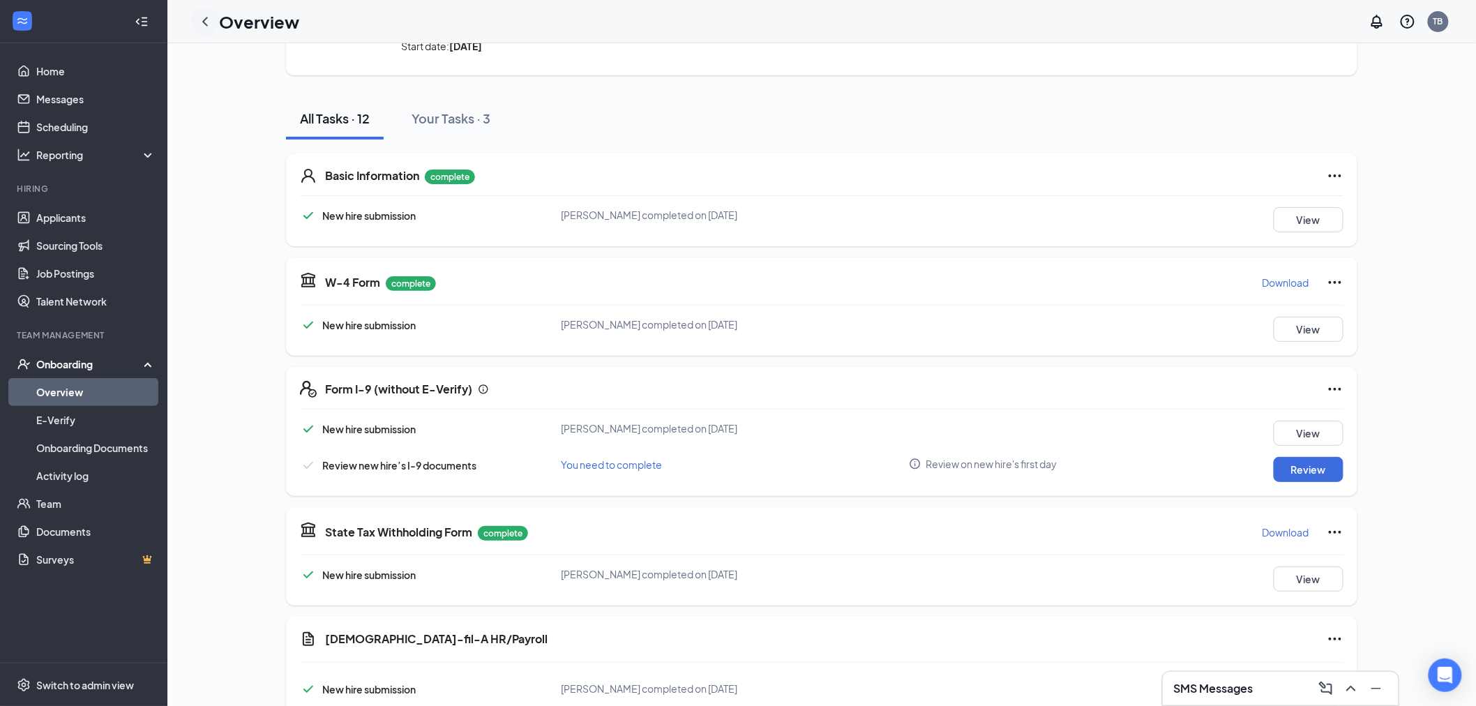
click at [207, 17] on icon "ChevronLeft" at bounding box center [205, 21] width 17 height 17
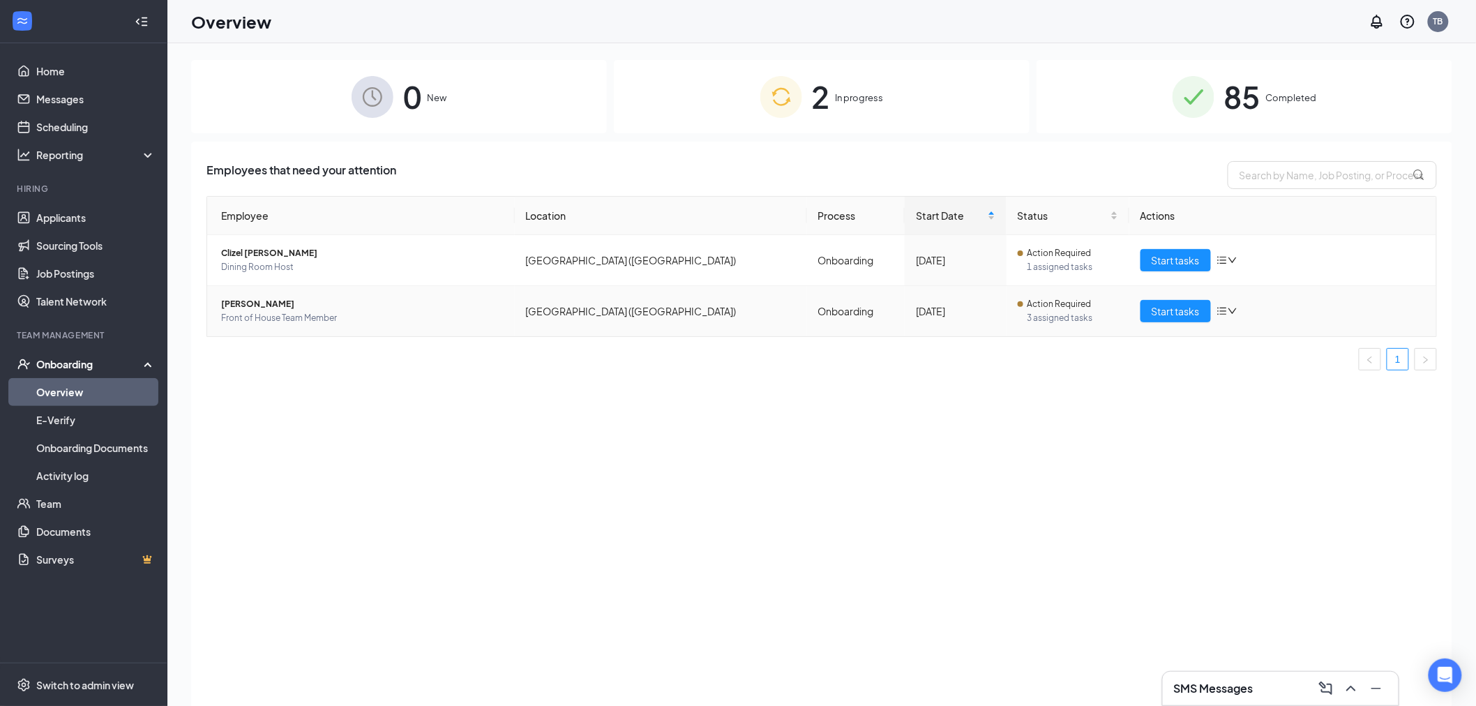
click at [1226, 307] on icon "bars" at bounding box center [1222, 311] width 11 height 11
click at [1263, 398] on div "Remove from onboarding" at bounding box center [1301, 401] width 151 height 14
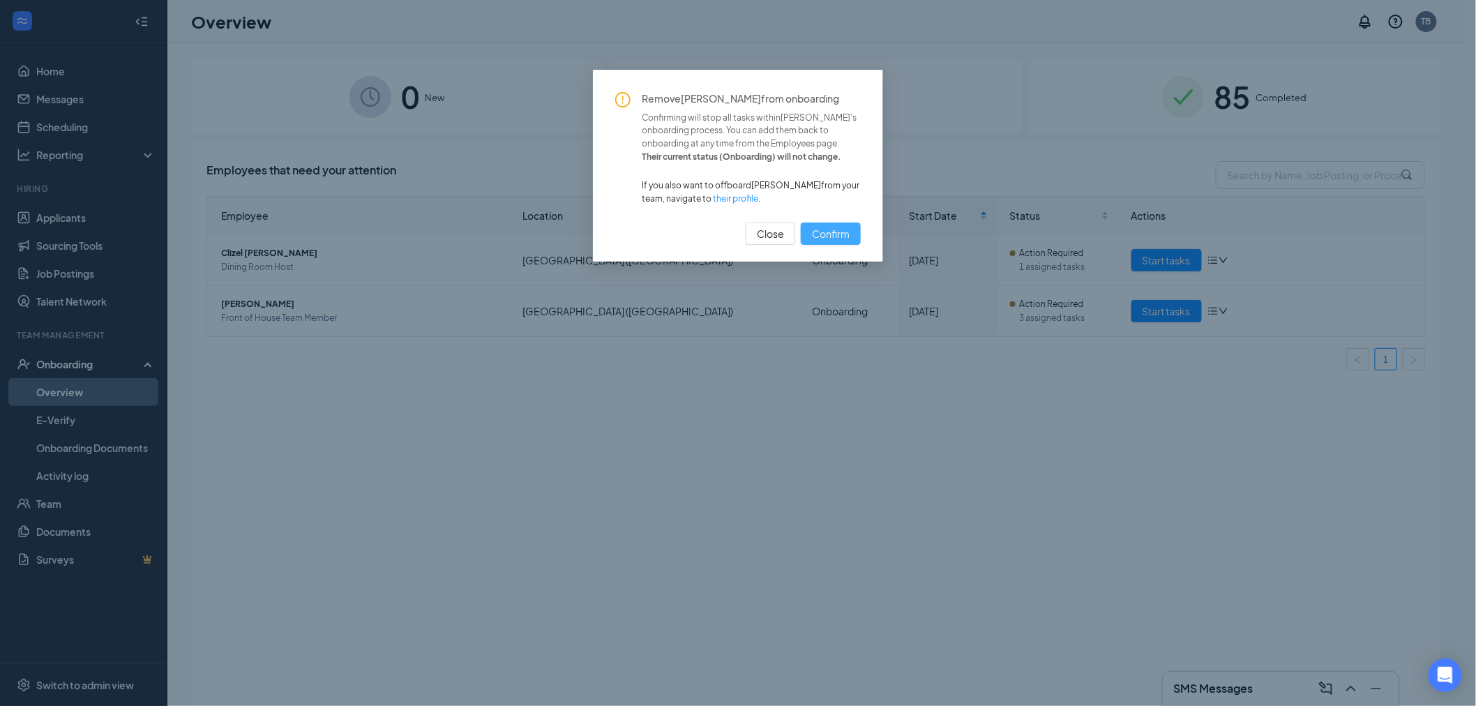
click at [841, 230] on span "Confirm" at bounding box center [831, 233] width 38 height 15
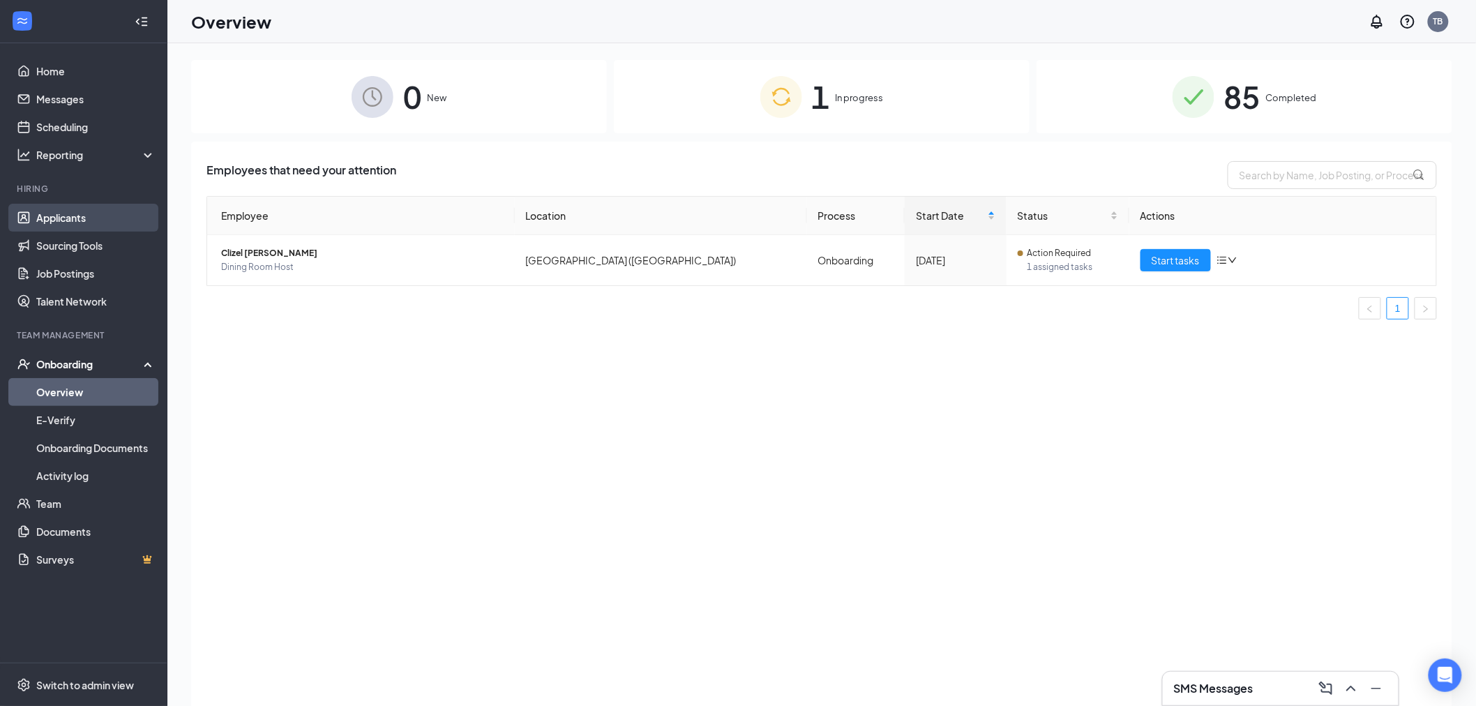
click at [75, 212] on link "Applicants" at bounding box center [95, 218] width 119 height 28
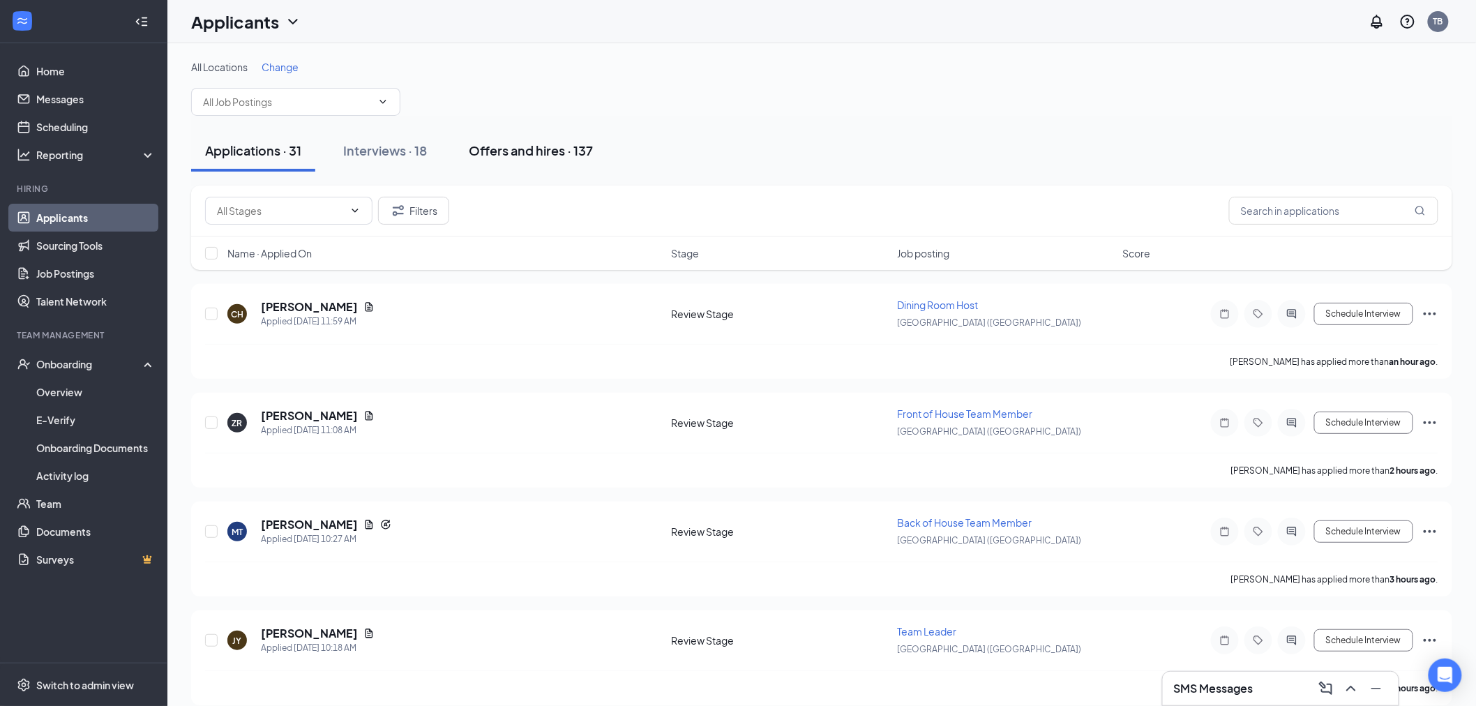
click at [540, 150] on div "Offers and hires · 137" at bounding box center [531, 150] width 124 height 17
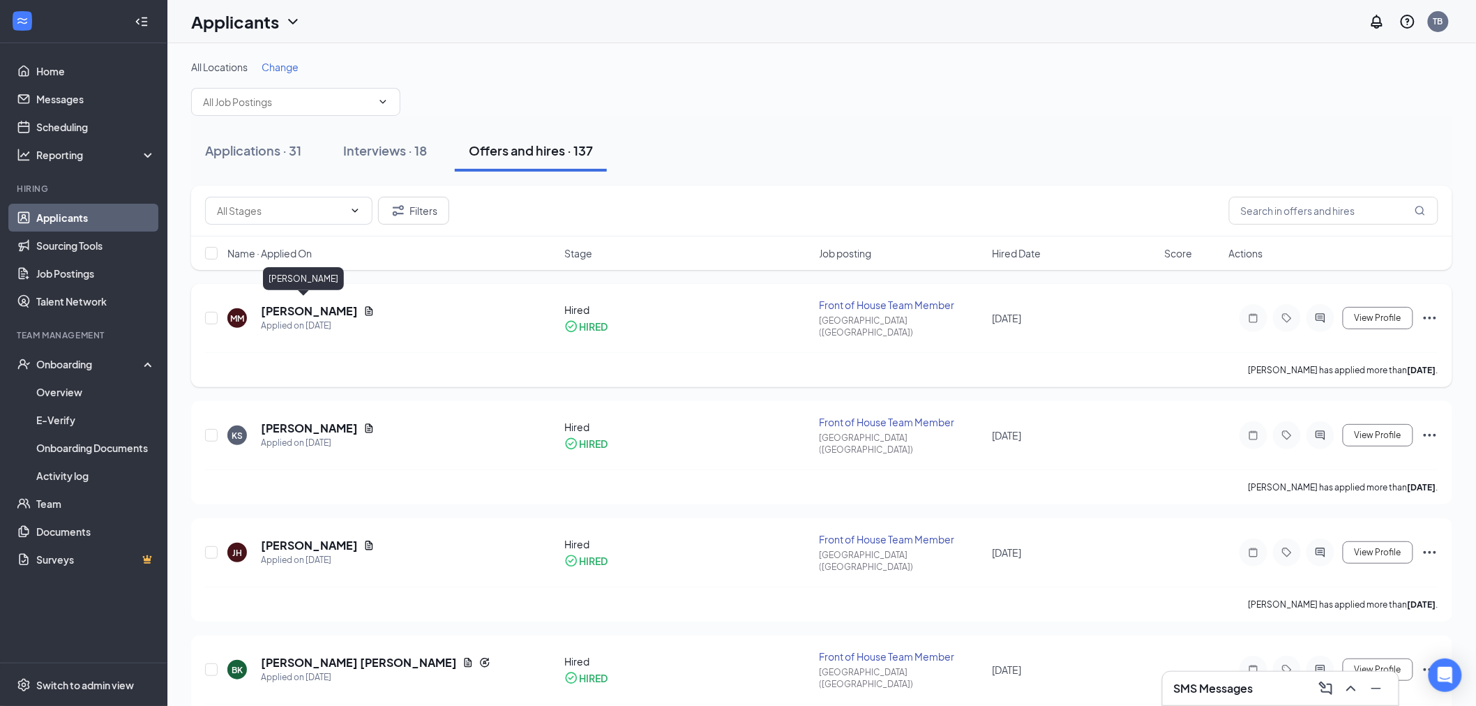
click at [289, 309] on h5 "[PERSON_NAME]" at bounding box center [309, 310] width 97 height 15
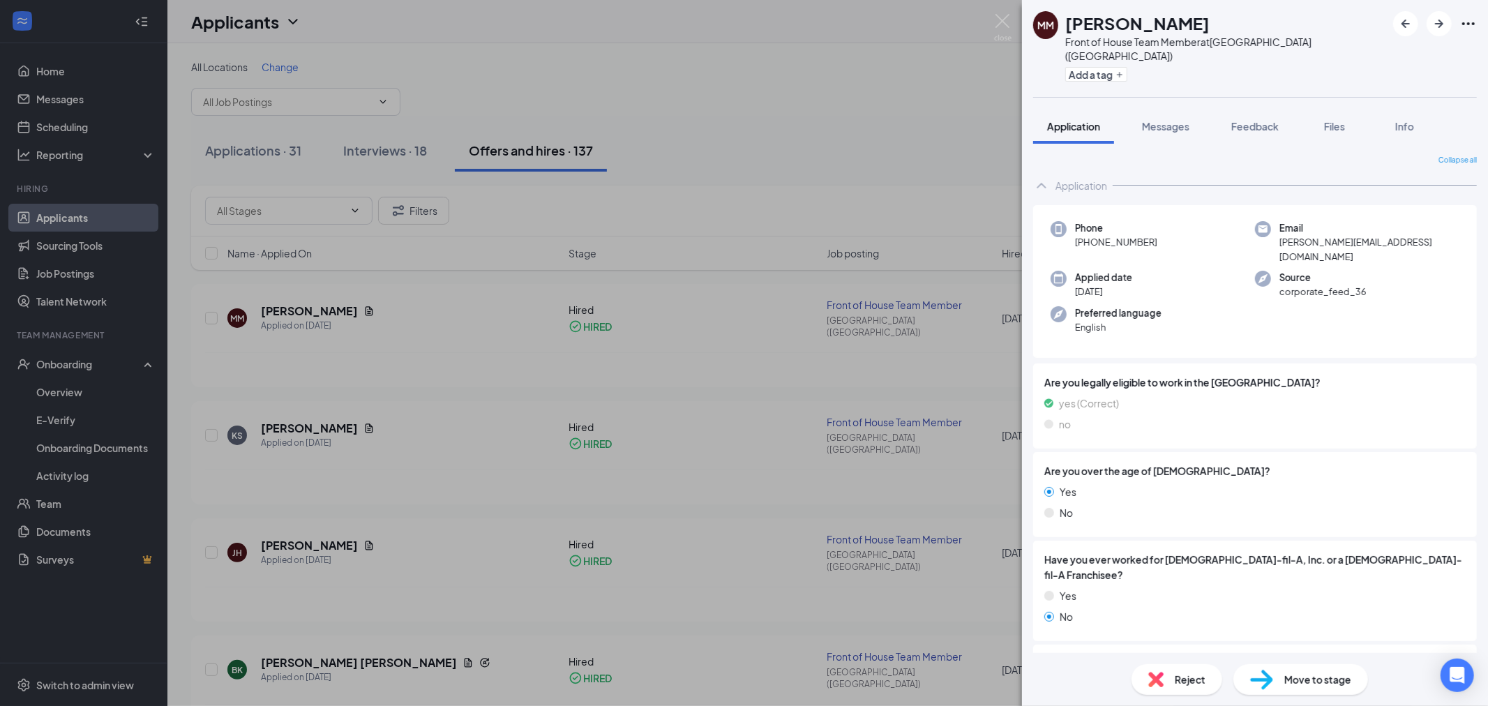
click at [1474, 11] on div at bounding box center [1435, 23] width 84 height 25
click at [1464, 24] on icon "Ellipses" at bounding box center [1468, 23] width 13 height 3
click at [1289, 36] on div "MM [PERSON_NAME] Front of House Team Member at [GEOGRAPHIC_DATA] ([GEOGRAPHIC_D…" at bounding box center [1255, 48] width 466 height 97
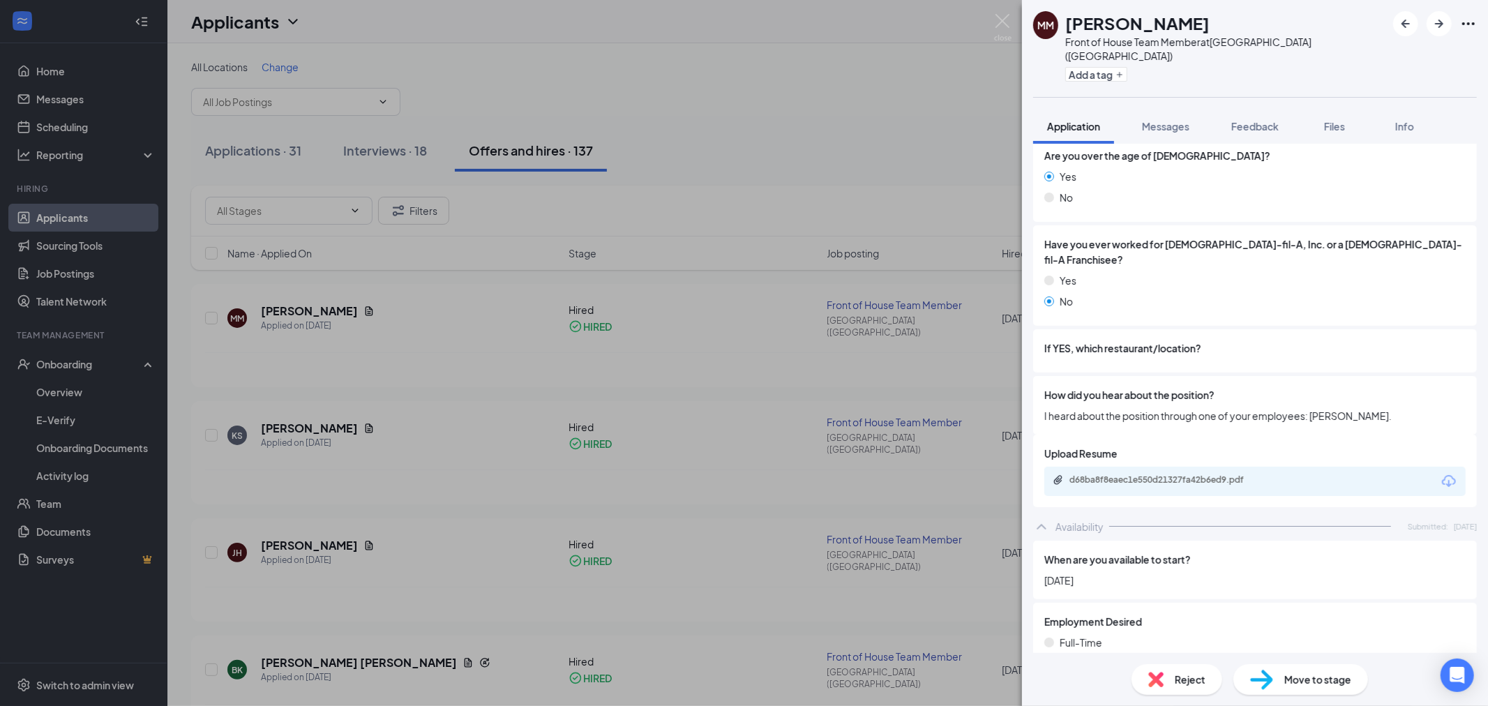
scroll to position [542, 0]
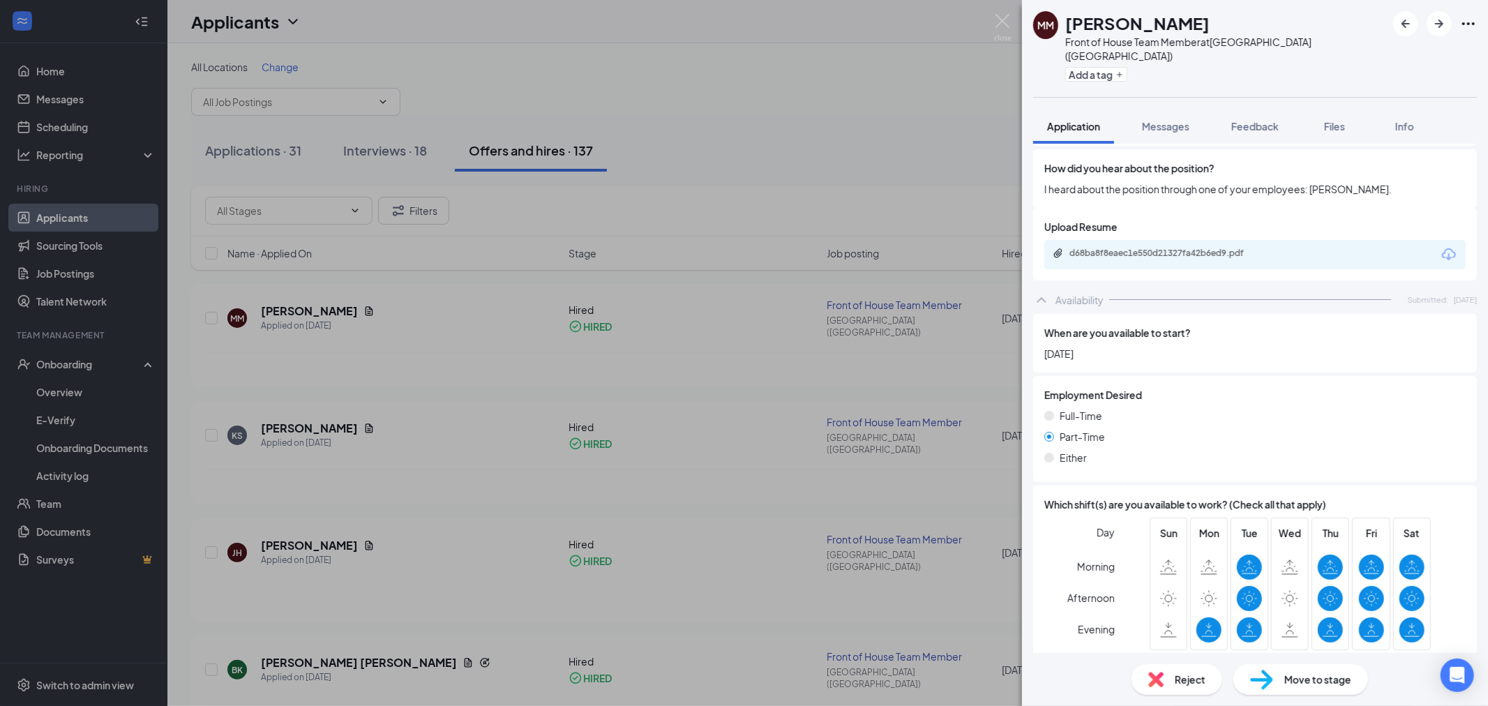
click at [1291, 679] on span "Move to stage" at bounding box center [1317, 679] width 67 height 15
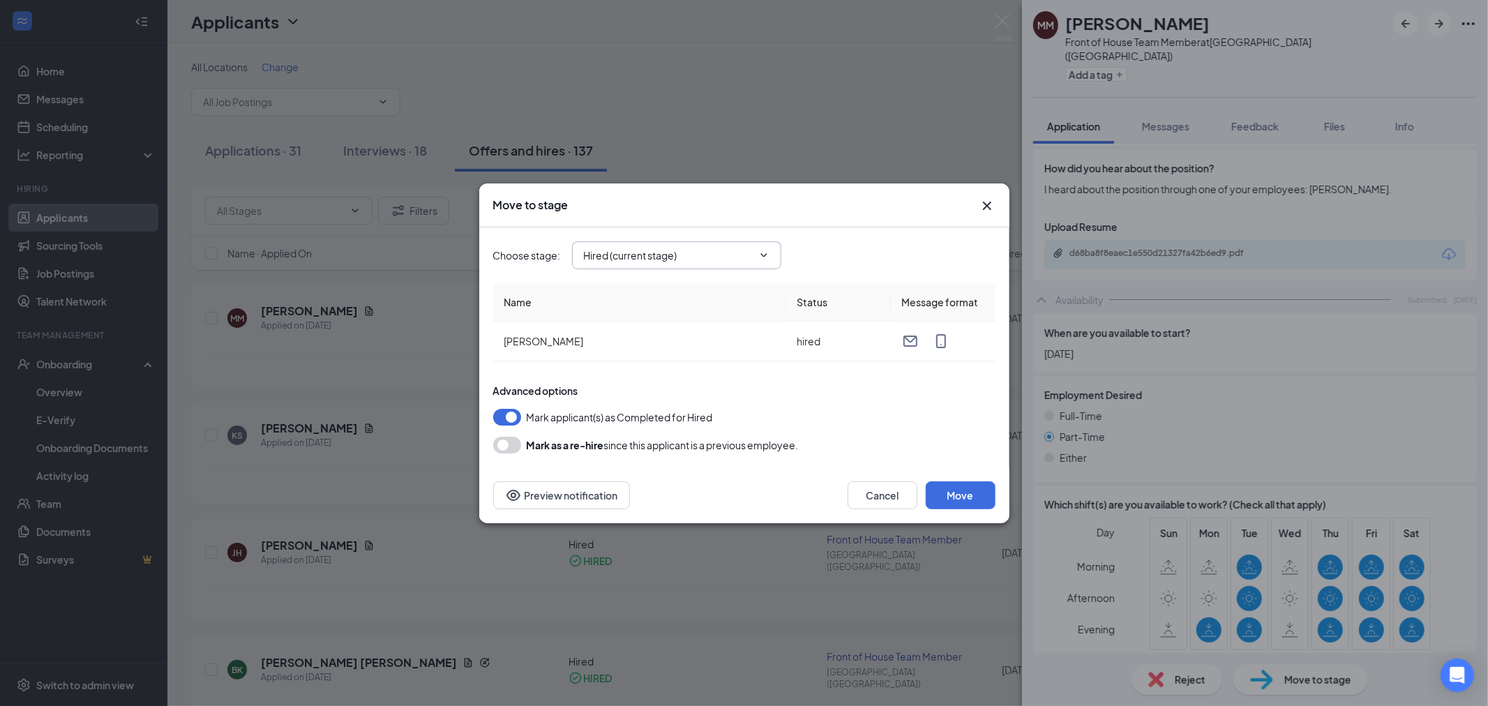
click at [673, 255] on input "Hired (current stage)" at bounding box center [668, 255] width 169 height 15
click at [659, 346] on div "Review Stage" at bounding box center [689, 345] width 187 height 15
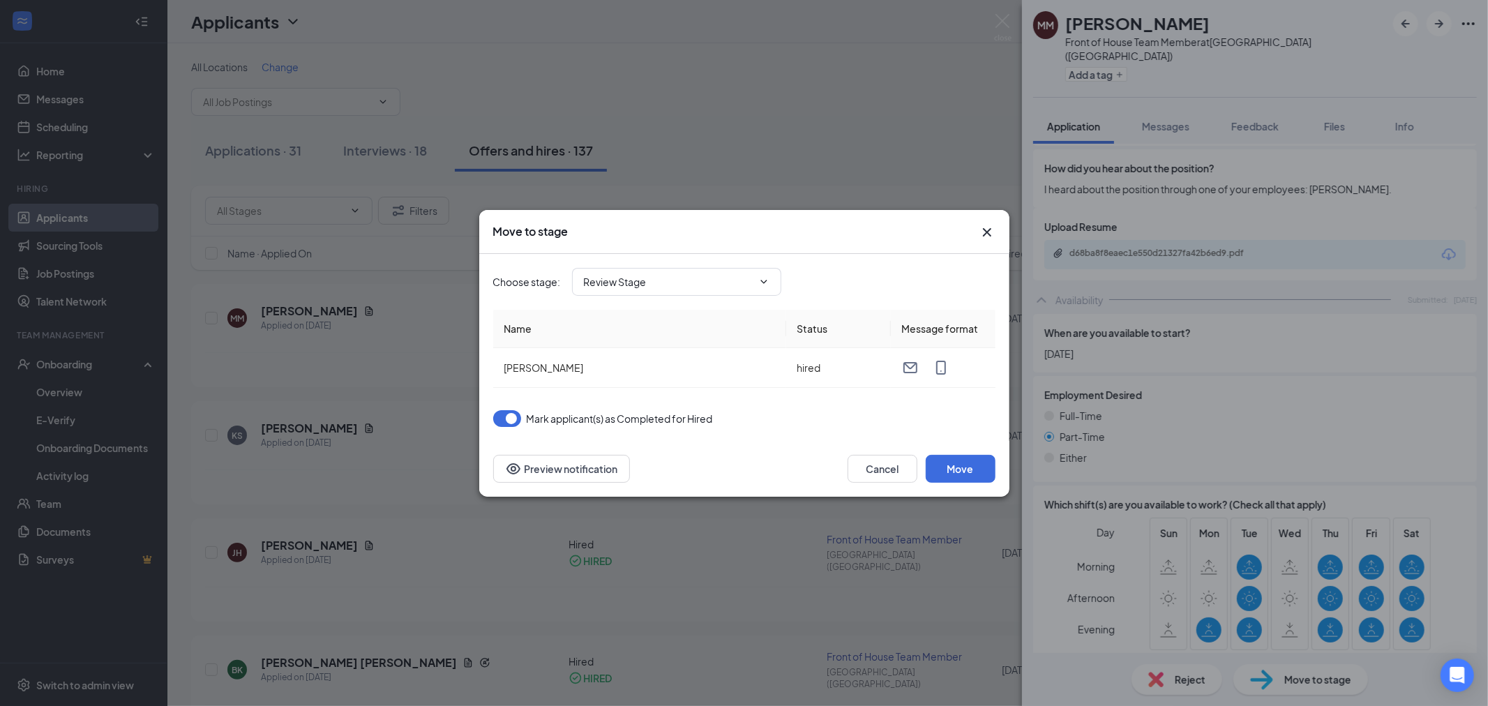
click at [508, 416] on button "button" at bounding box center [507, 418] width 28 height 17
click at [535, 474] on button "Preview notification" at bounding box center [561, 469] width 137 height 28
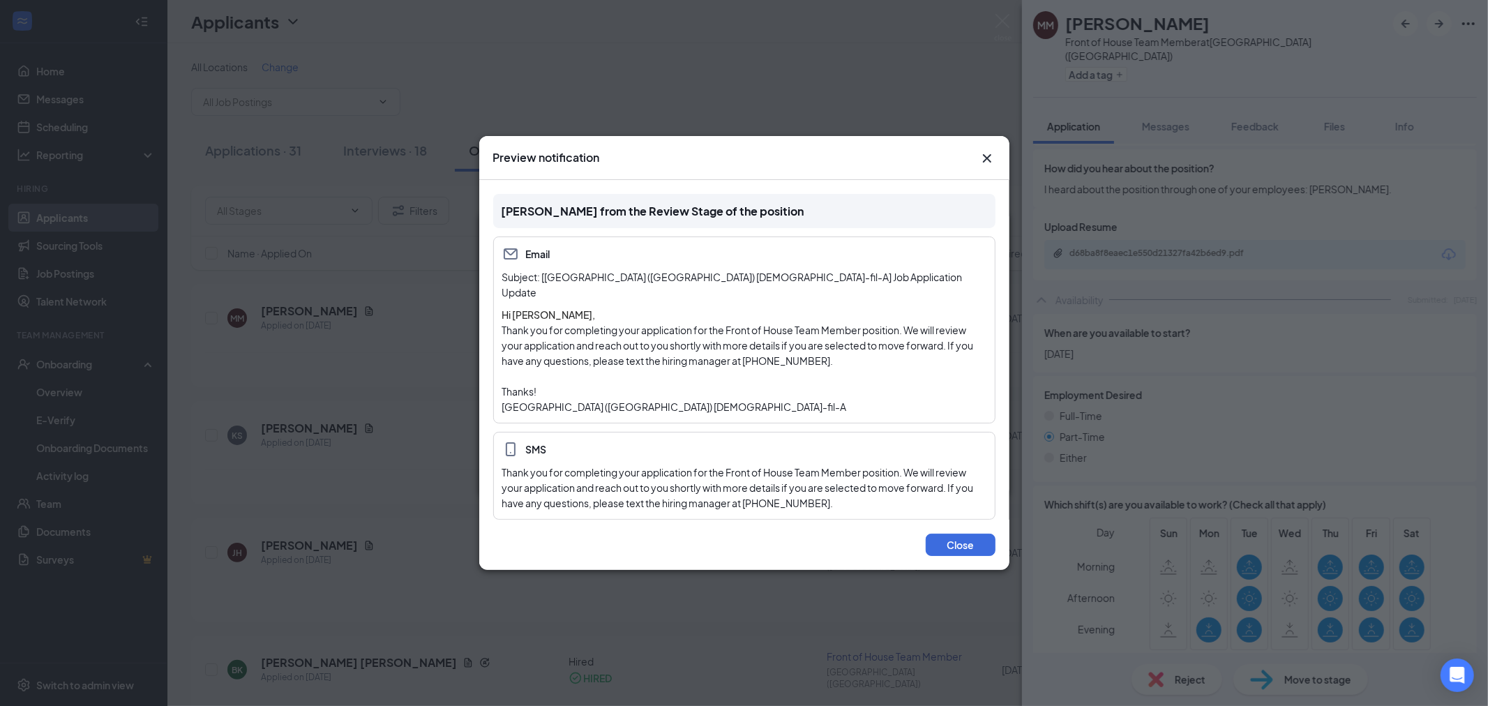
click at [982, 156] on div "Preview notification" at bounding box center [744, 158] width 530 height 44
click at [994, 158] on icon "Cross" at bounding box center [987, 158] width 17 height 17
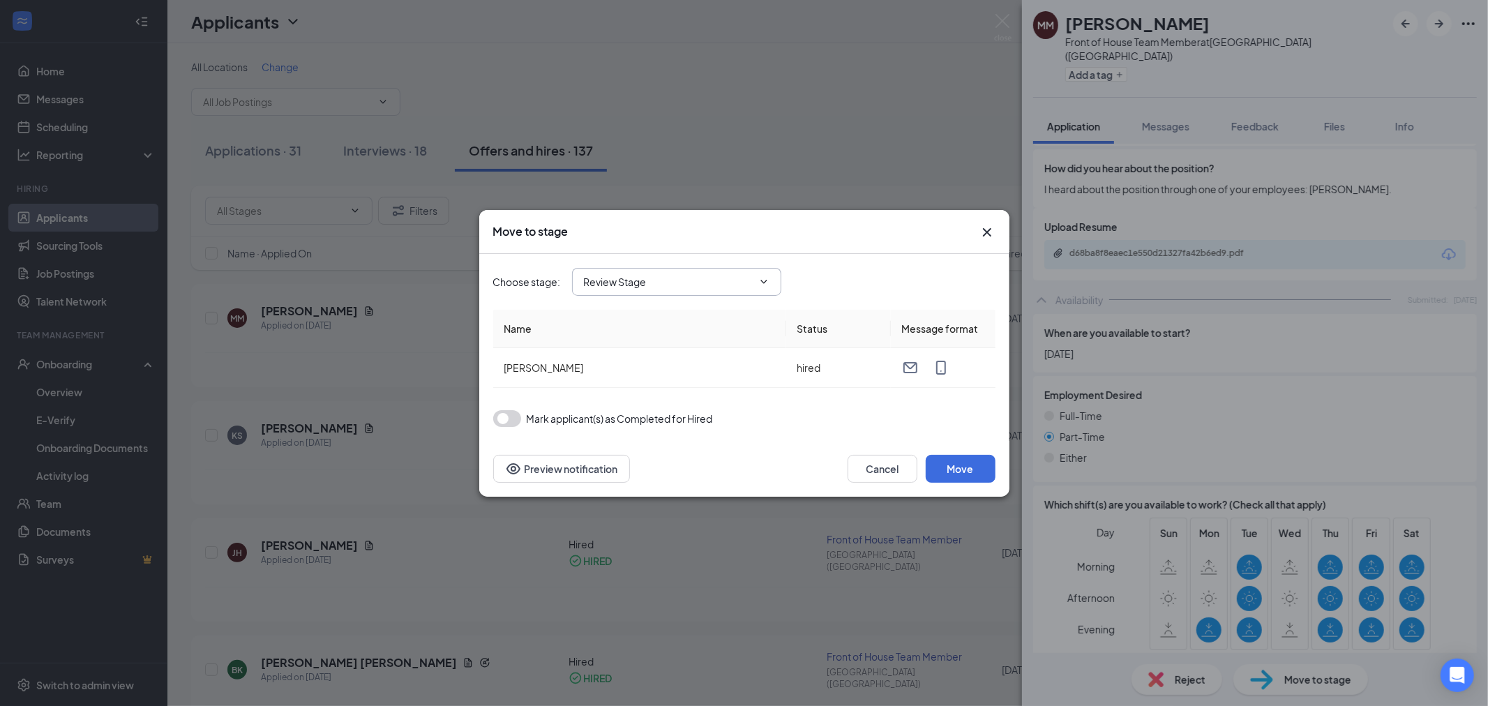
click at [740, 287] on input "Review Stage" at bounding box center [668, 281] width 169 height 15
click at [692, 273] on div "Application" at bounding box center [689, 269] width 187 height 15
click at [724, 274] on input "Application" at bounding box center [668, 281] width 169 height 15
click at [694, 324] on div "Review Stage" at bounding box center [689, 334] width 209 height 32
click at [749, 293] on span "Review Stage Application Availability Review Stage Onsite Interview Hired (curr…" at bounding box center [676, 282] width 209 height 28
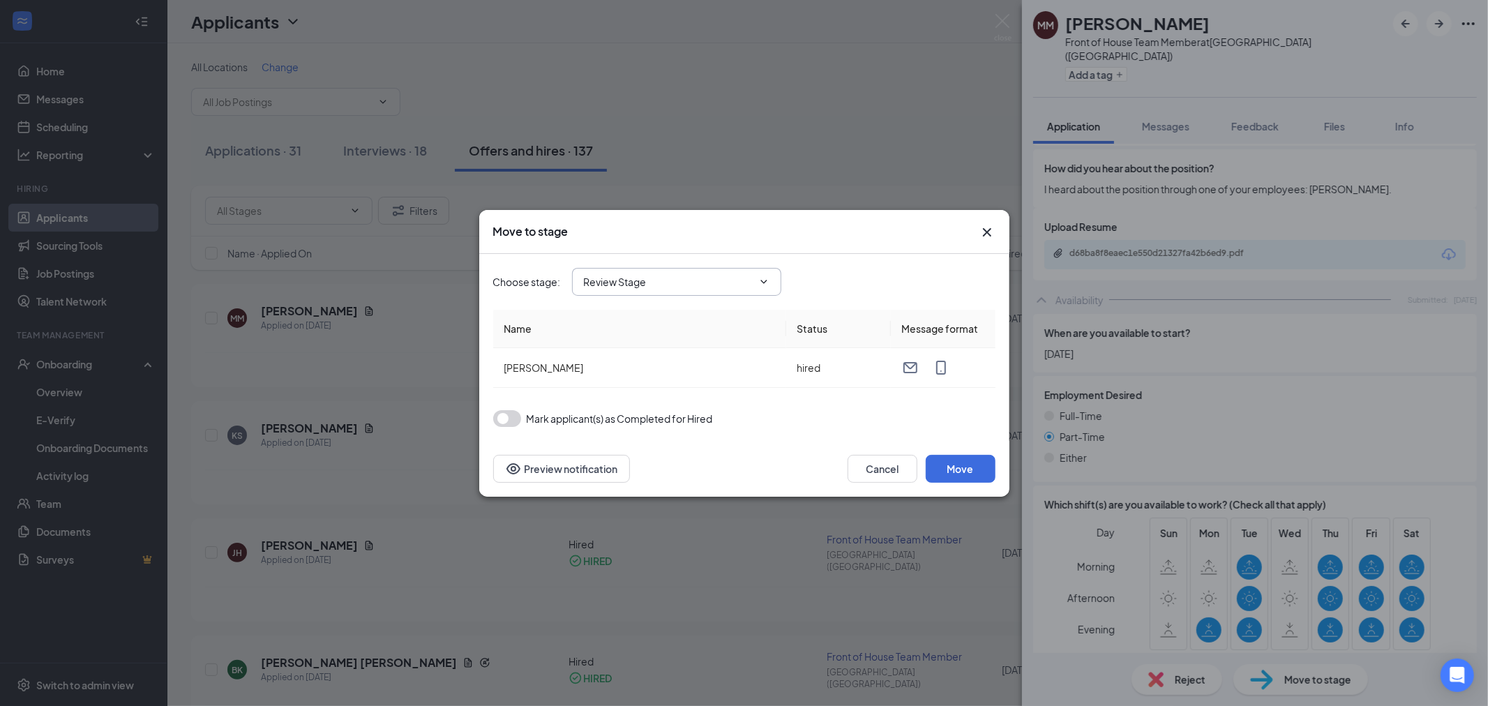
click at [674, 285] on input "Review Stage" at bounding box center [668, 281] width 169 height 15
click at [668, 277] on div "Application" at bounding box center [689, 270] width 209 height 32
type input "Application"
click at [951, 463] on button "Move" at bounding box center [961, 469] width 70 height 28
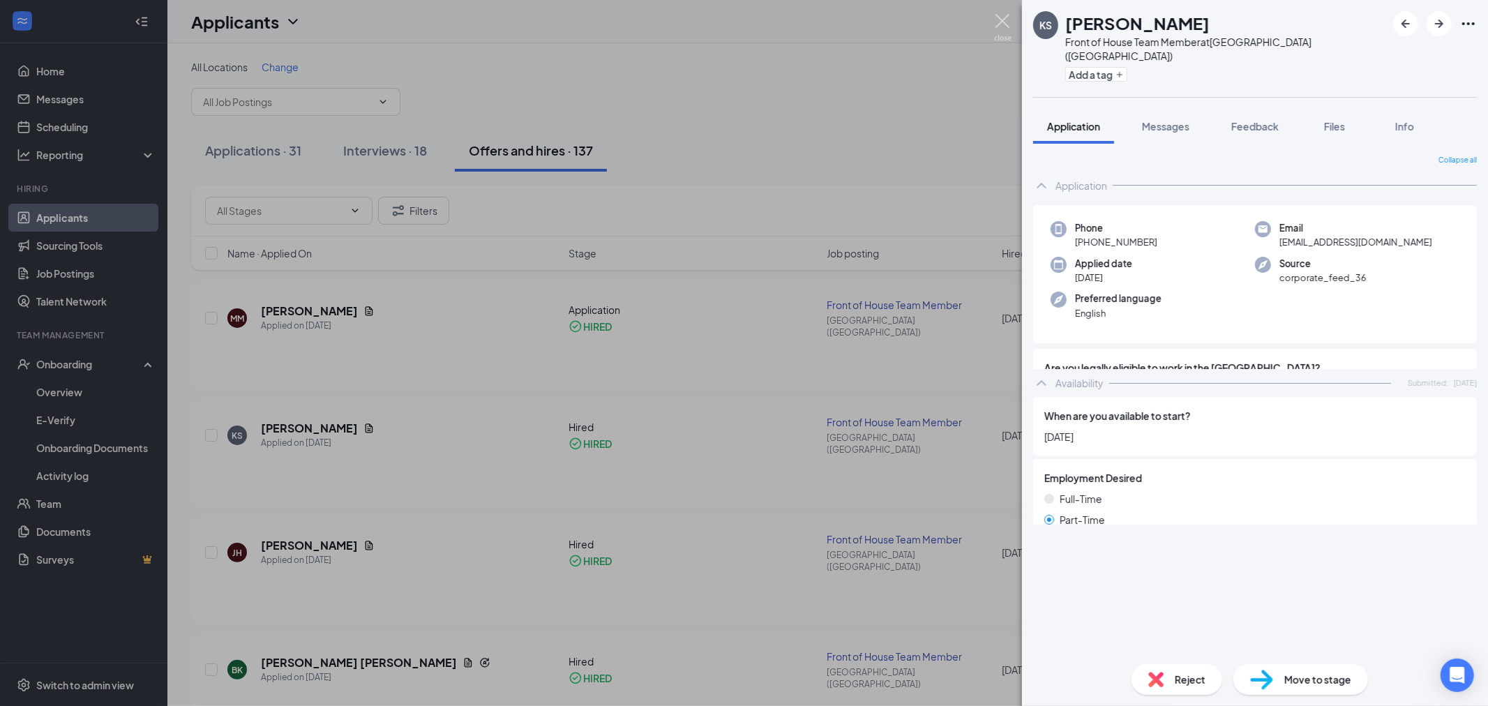
click at [1007, 20] on img at bounding box center [1002, 27] width 17 height 27
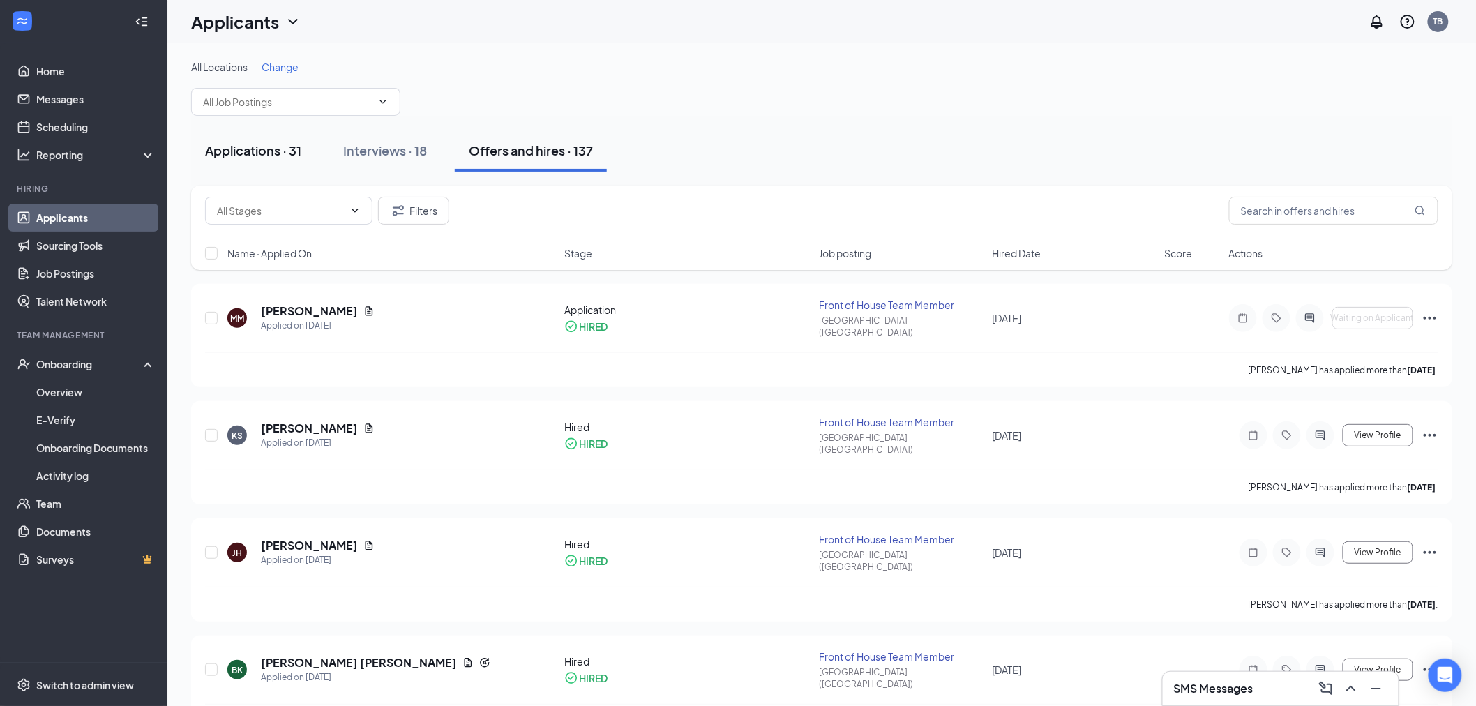
click at [273, 136] on button "Applications · 31" at bounding box center [253, 151] width 124 height 42
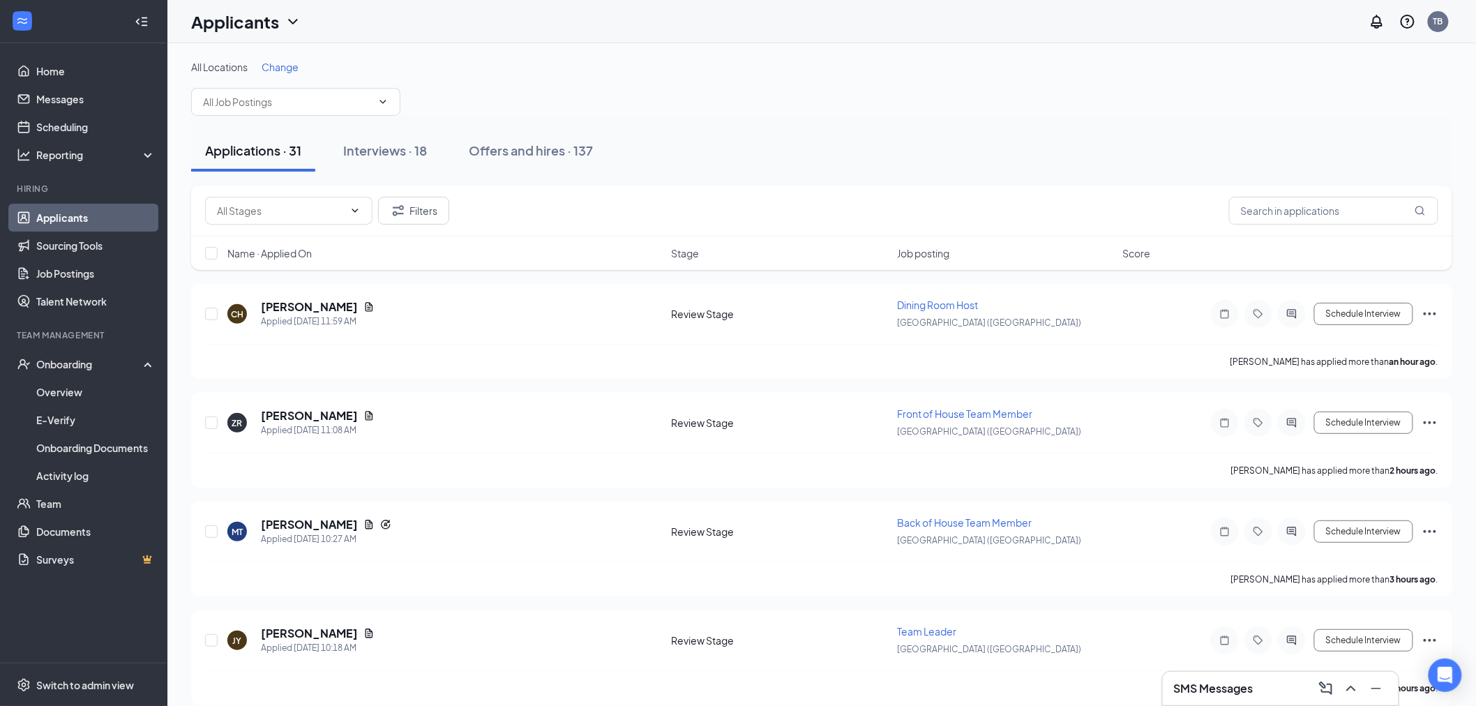
click at [776, 130] on div "Applications · 31 Interviews · 18 Offers and hires · 137" at bounding box center [821, 151] width 1261 height 42
click at [297, 246] on span "Name · Applied On" at bounding box center [269, 253] width 84 height 14
click at [473, 155] on div "Offers and hires · 137" at bounding box center [531, 150] width 124 height 17
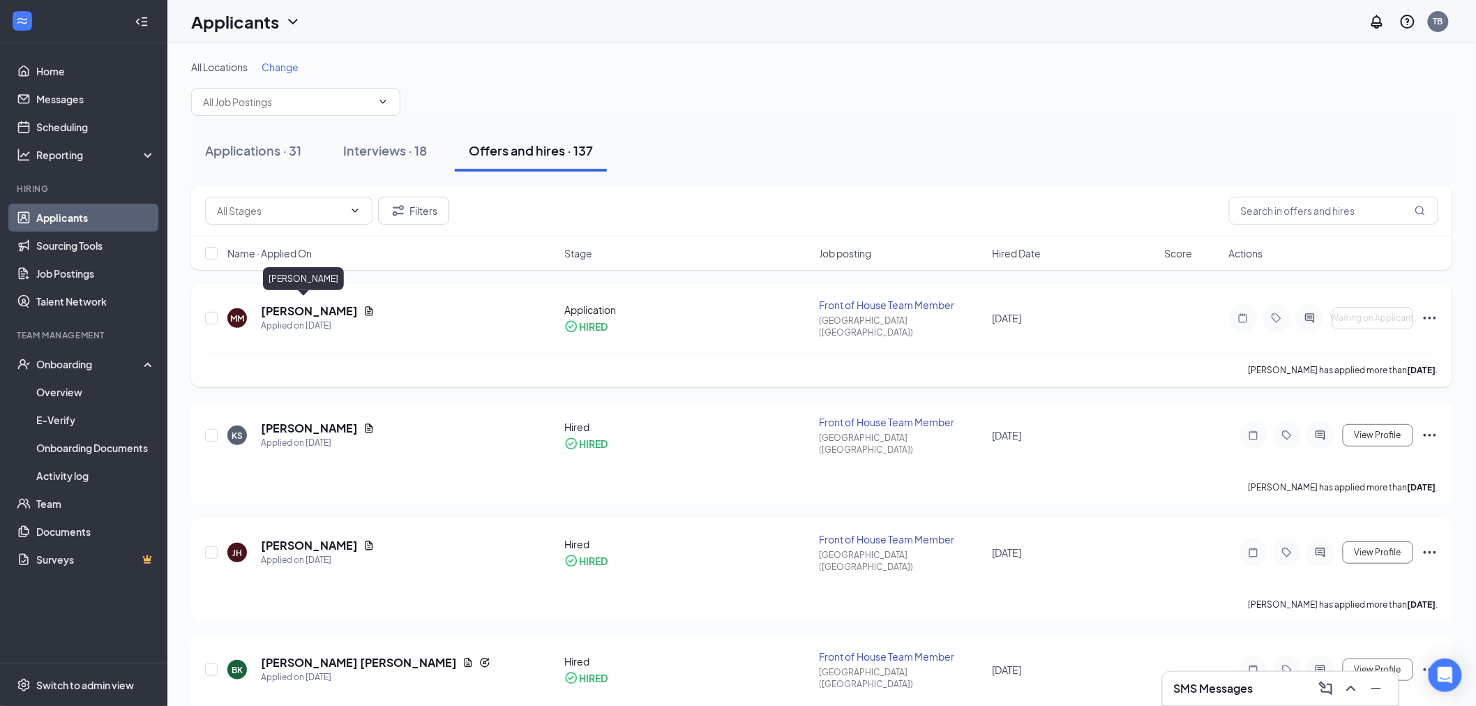
click at [300, 303] on h5 "[PERSON_NAME]" at bounding box center [309, 310] width 97 height 15
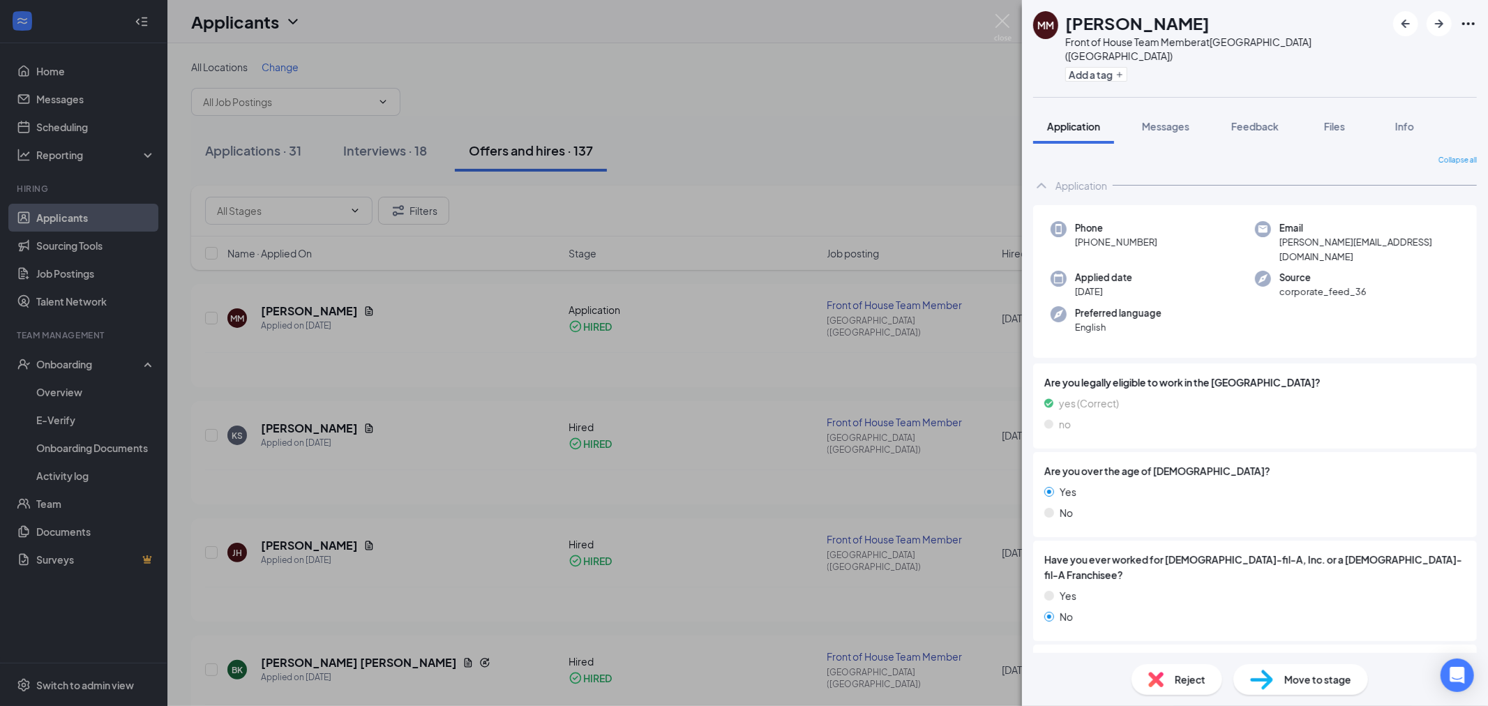
click at [1181, 672] on span "Reject" at bounding box center [1190, 679] width 31 height 15
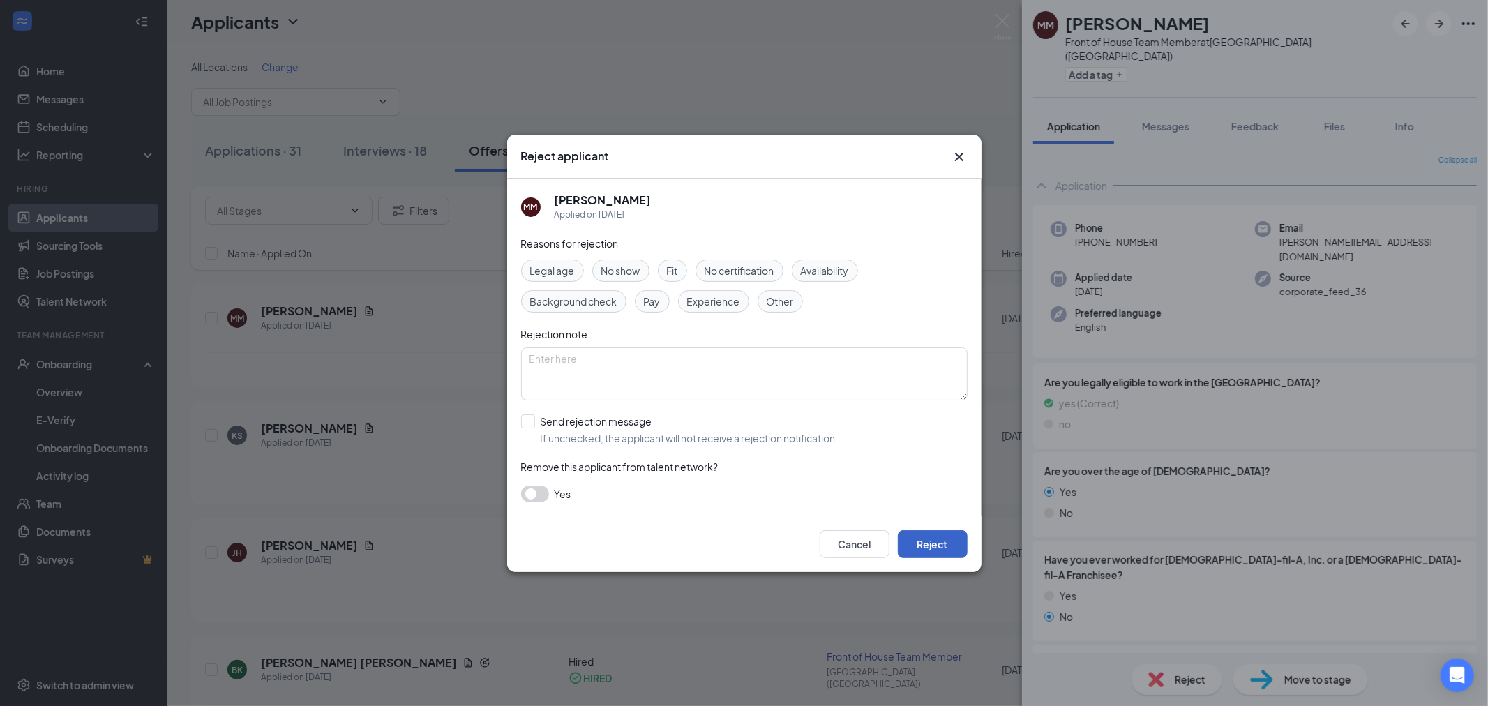
click at [940, 541] on button "Reject" at bounding box center [933, 544] width 70 height 28
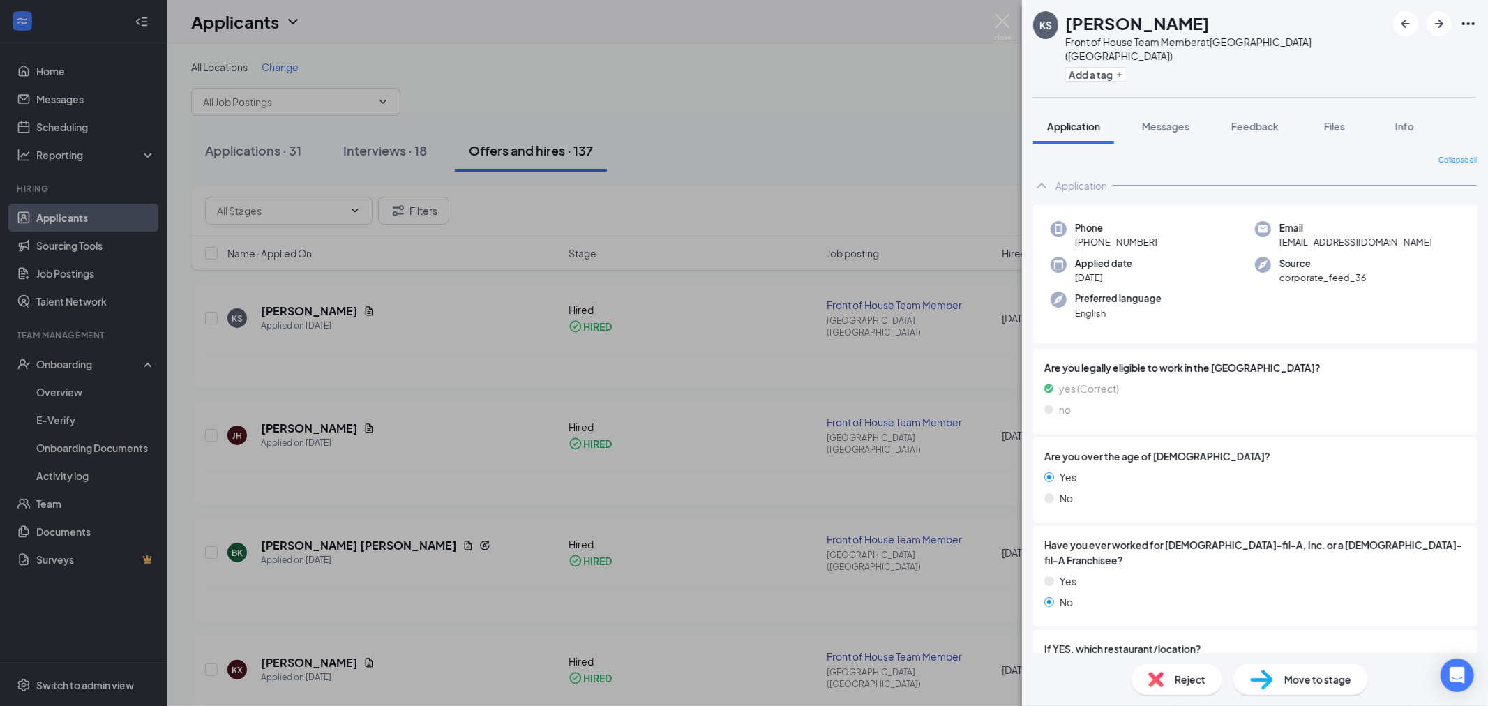
click at [1323, 672] on span "Move to stage" at bounding box center [1317, 679] width 67 height 15
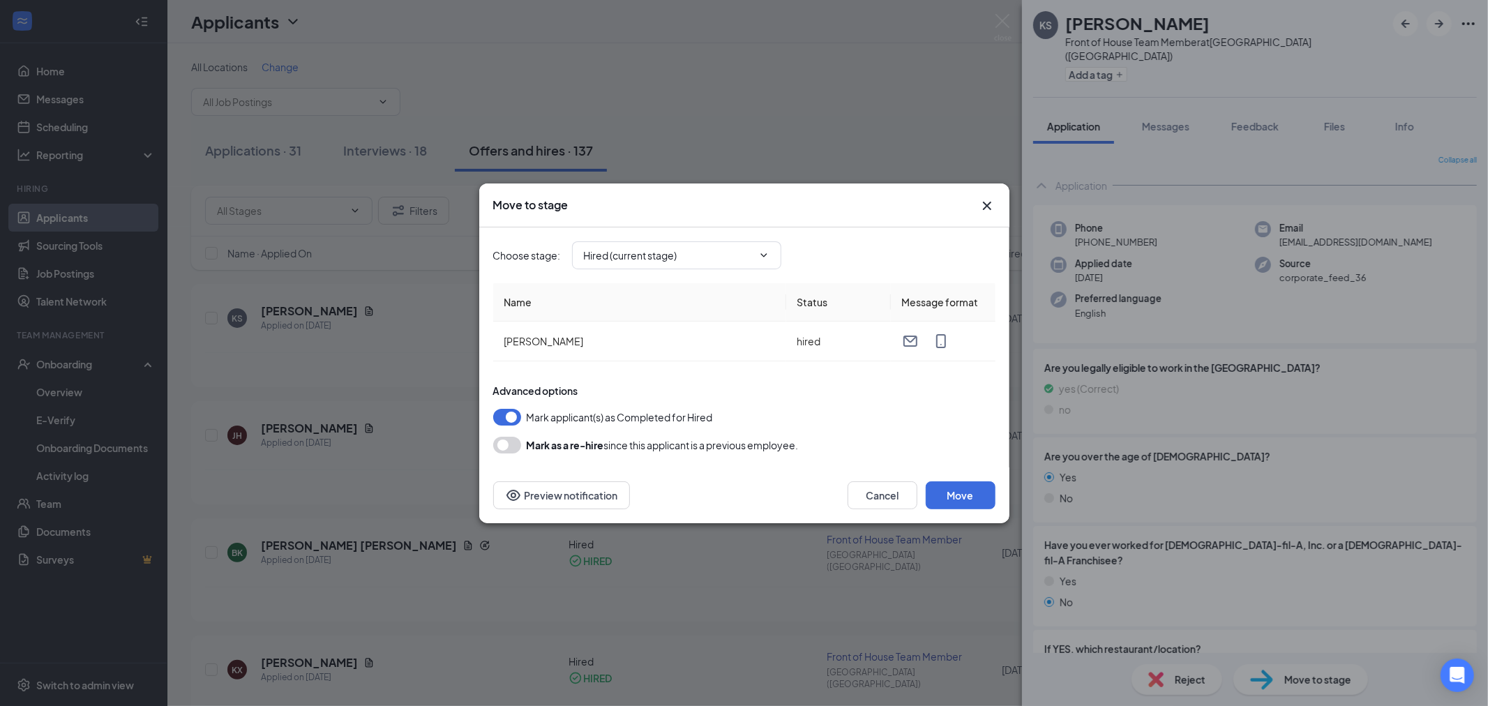
click at [512, 416] on button "button" at bounding box center [507, 417] width 28 height 17
click at [744, 246] on span "Hired (current stage)" at bounding box center [676, 255] width 209 height 28
click at [728, 252] on input "Hired (current stage)" at bounding box center [668, 255] width 169 height 15
click at [647, 273] on div "Application" at bounding box center [622, 280] width 52 height 15
type input "Application"
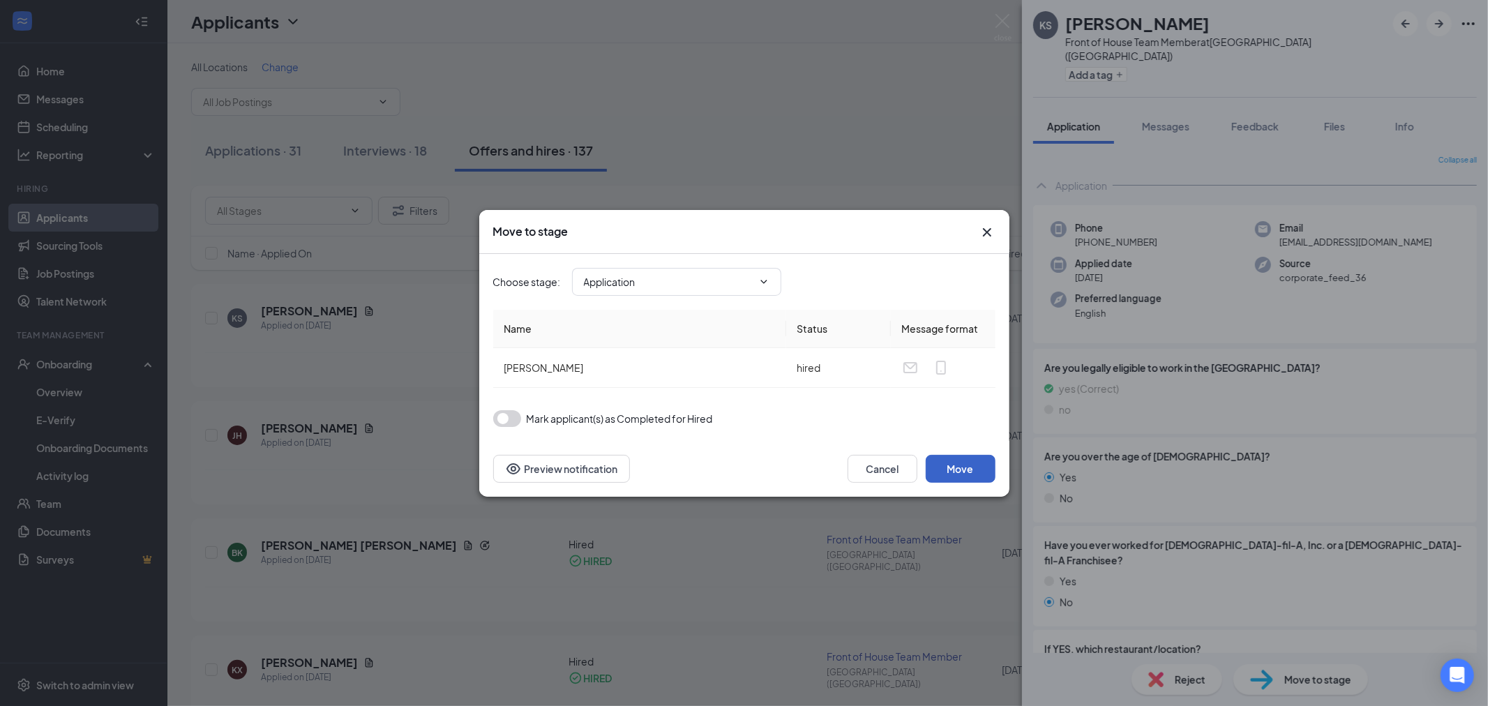
click at [975, 473] on button "Move" at bounding box center [961, 469] width 70 height 28
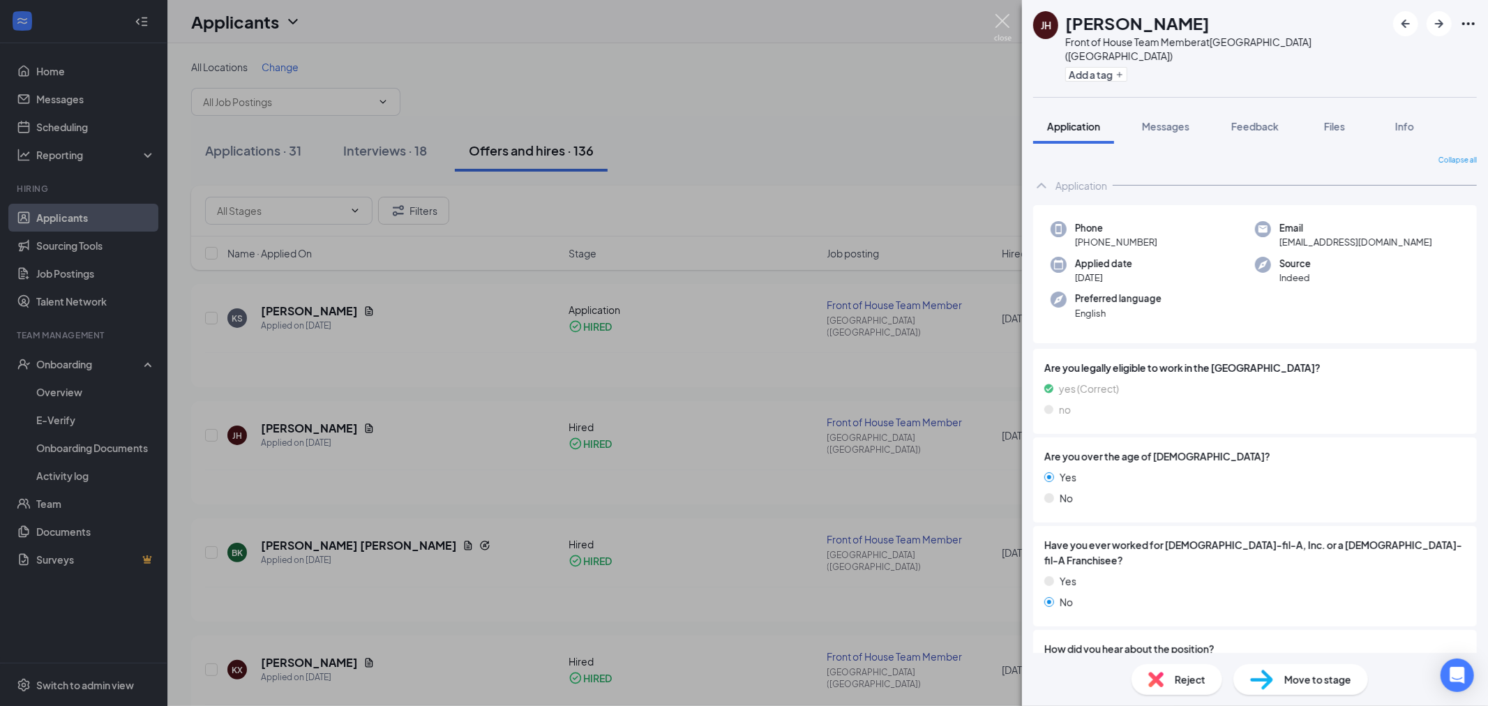
click at [1000, 22] on img at bounding box center [1002, 27] width 17 height 27
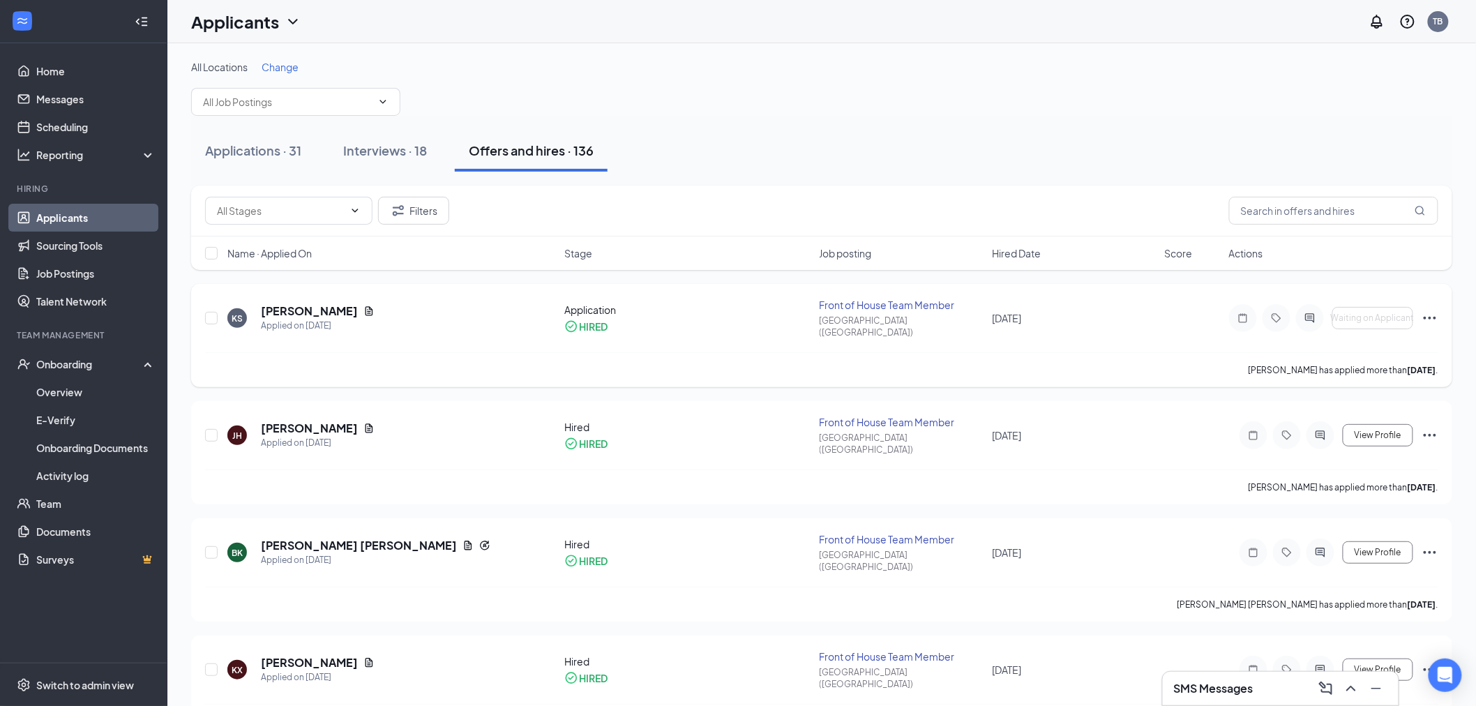
click at [308, 303] on h5 "[PERSON_NAME]" at bounding box center [309, 310] width 97 height 15
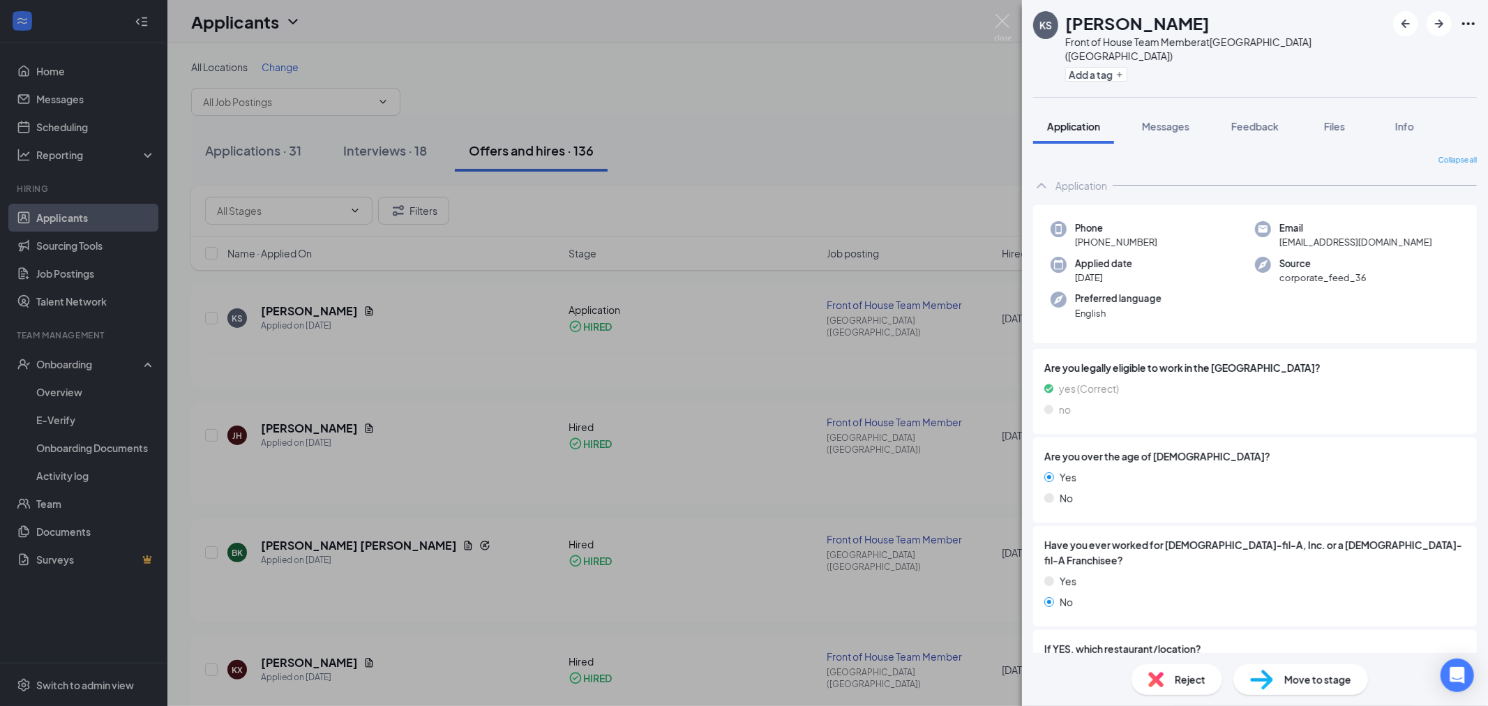
click at [1180, 672] on span "Reject" at bounding box center [1190, 679] width 31 height 15
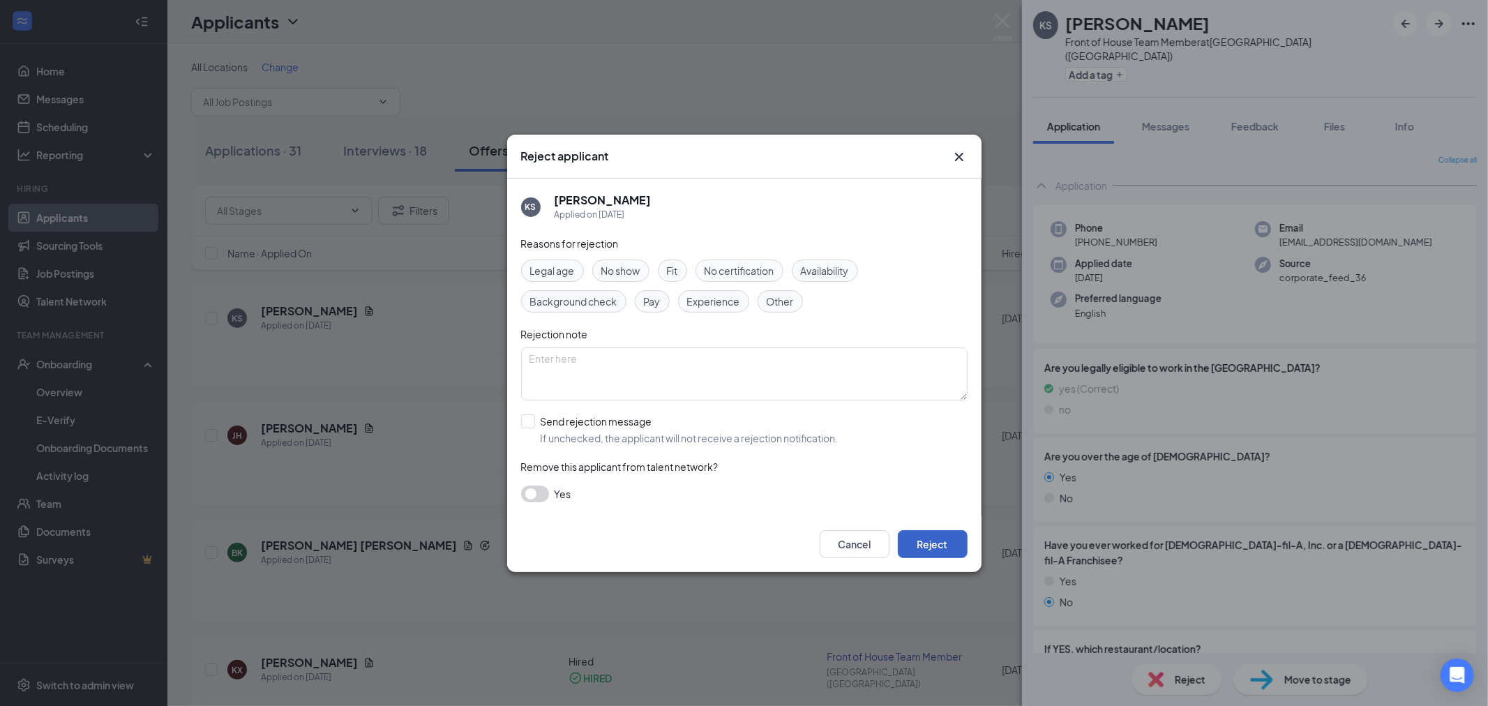
click at [919, 541] on button "Reject" at bounding box center [933, 544] width 70 height 28
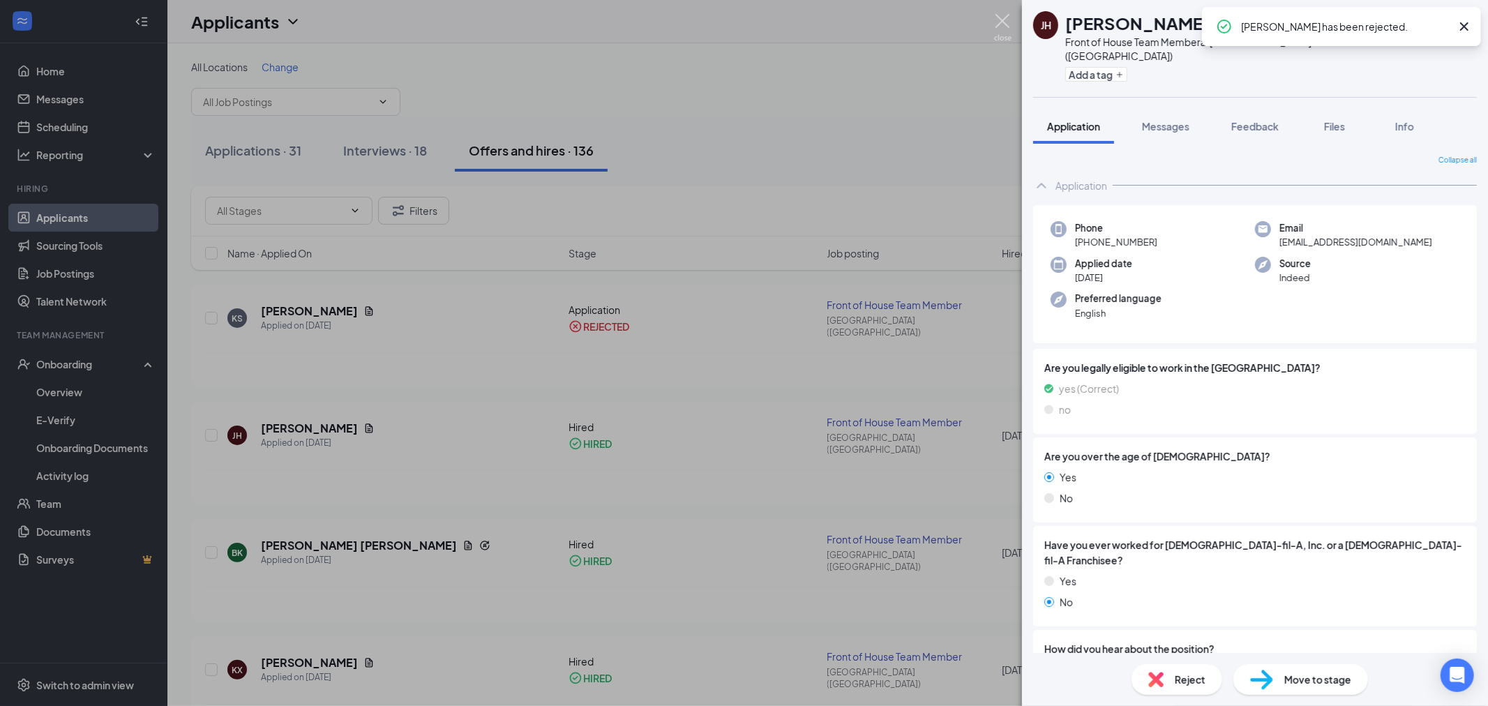
click at [1001, 17] on img at bounding box center [1002, 27] width 17 height 27
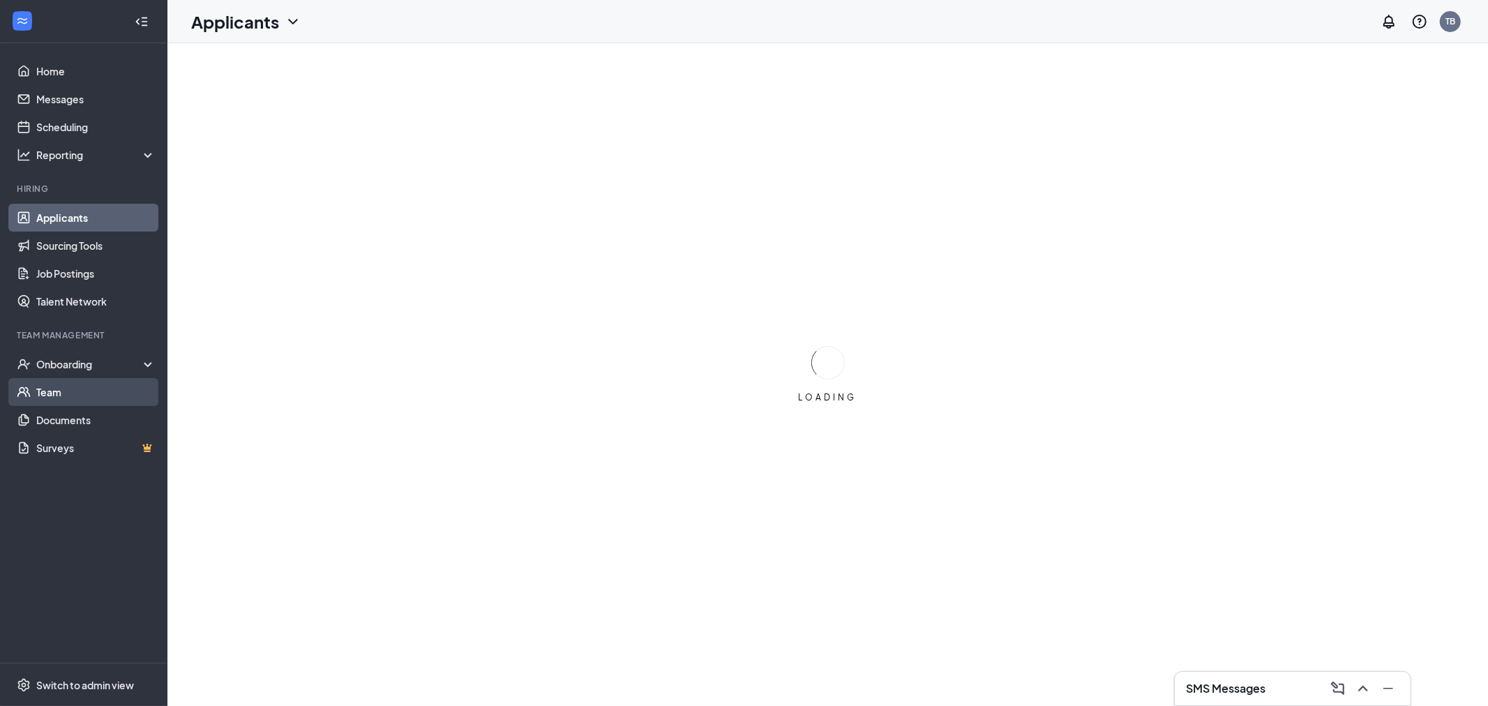
click at [64, 389] on link "Team" at bounding box center [95, 392] width 119 height 28
